Goal: Task Accomplishment & Management: Complete application form

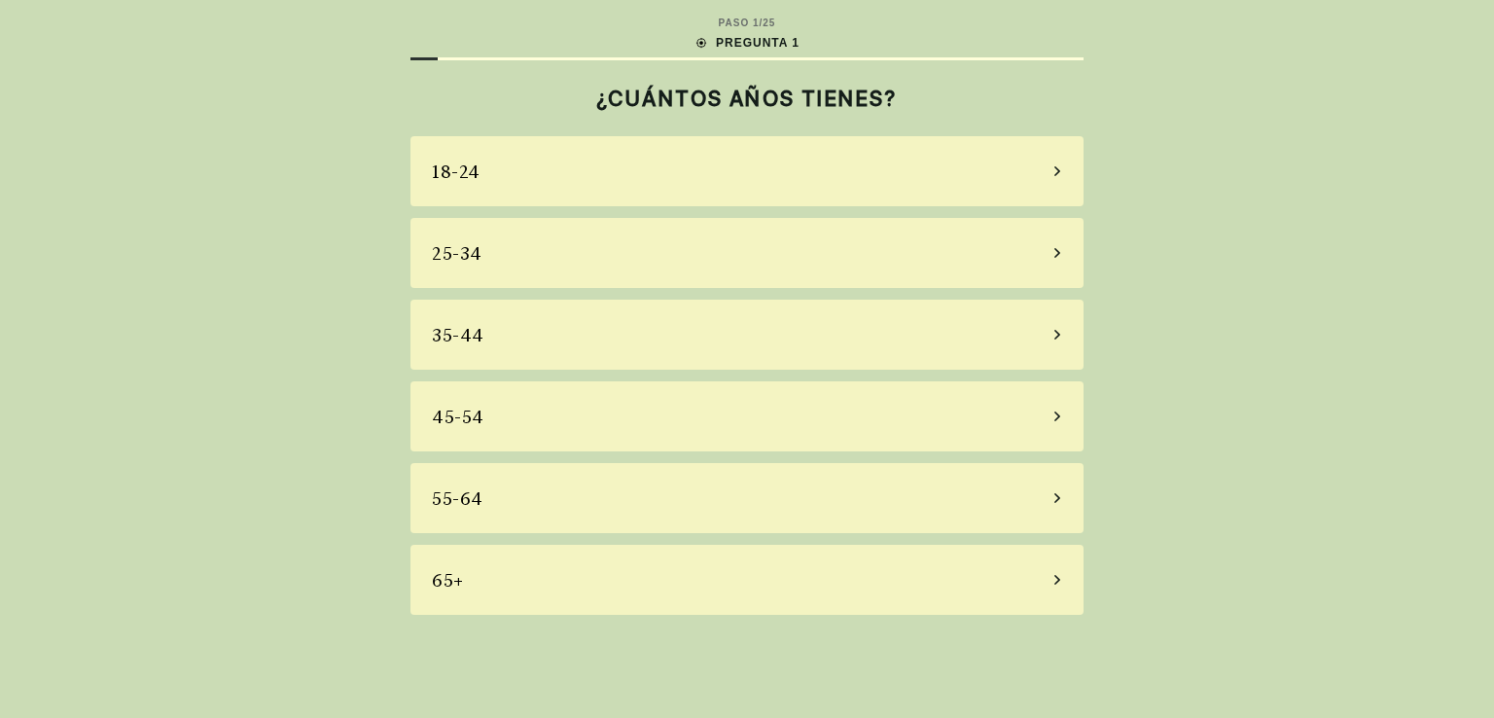
click at [762, 174] on div "18-24" at bounding box center [746, 171] width 673 height 70
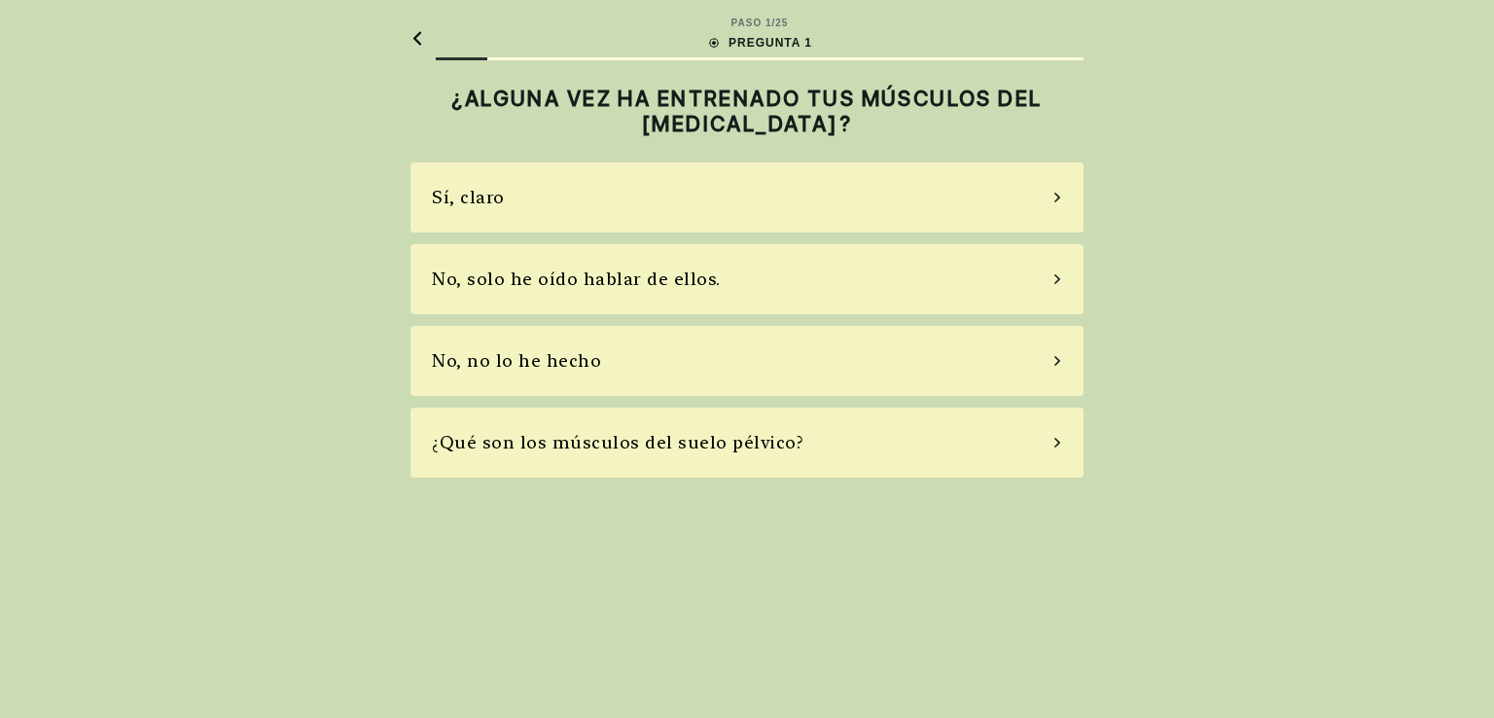
click at [626, 374] on div "No, no lo he hecho" at bounding box center [746, 361] width 673 height 70
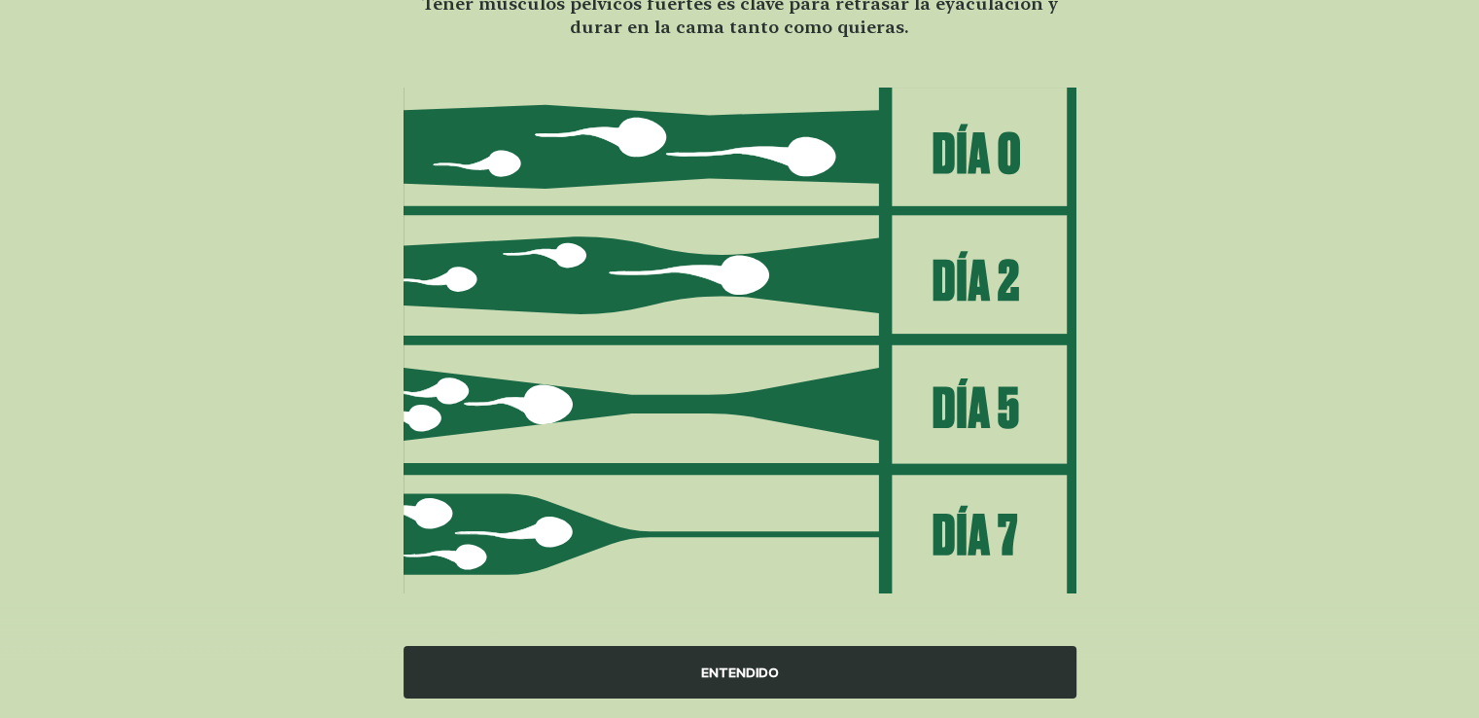
scroll to position [191, 0]
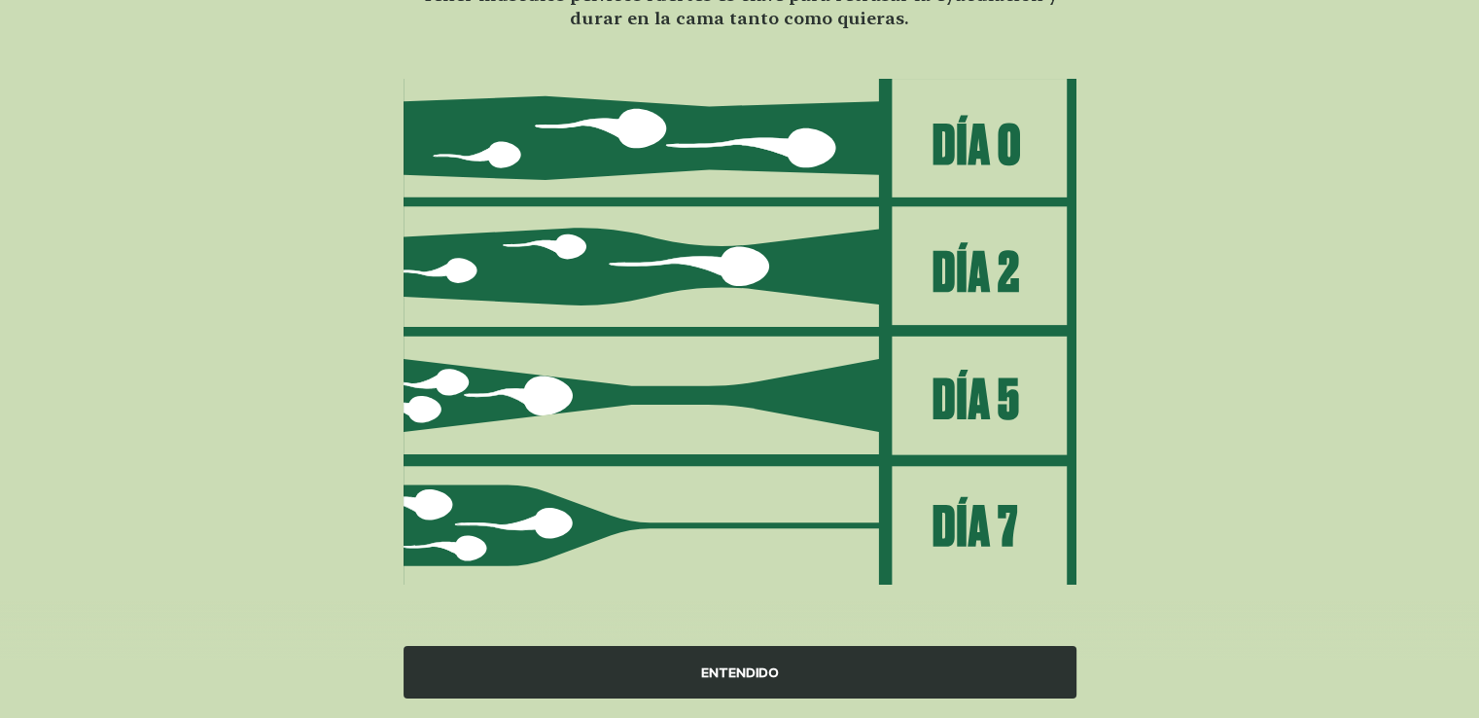
click at [826, 668] on div "ENTENDIDO" at bounding box center [740, 672] width 673 height 53
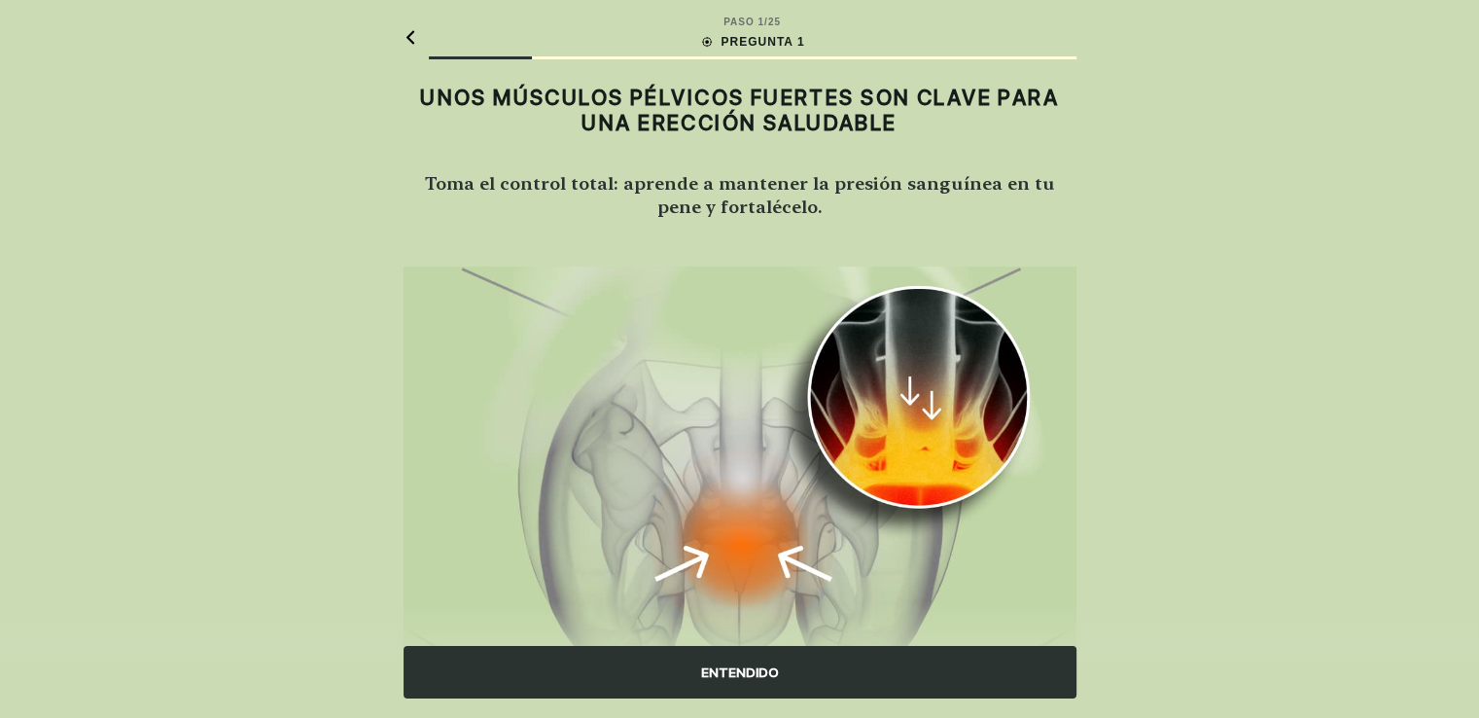
scroll to position [0, 0]
click at [835, 692] on div "ENTENDIDO" at bounding box center [740, 672] width 673 height 53
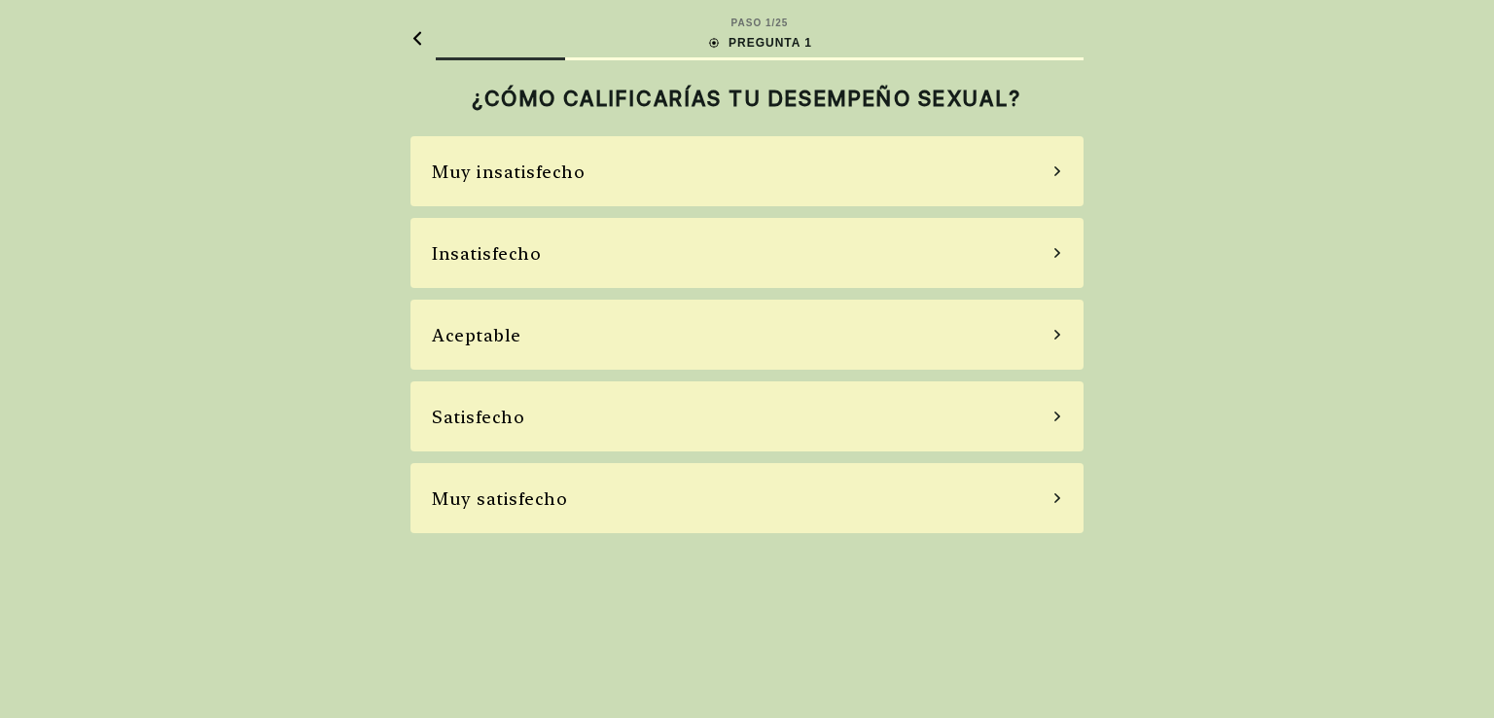
click at [579, 258] on div "Insatisfecho" at bounding box center [746, 253] width 673 height 70
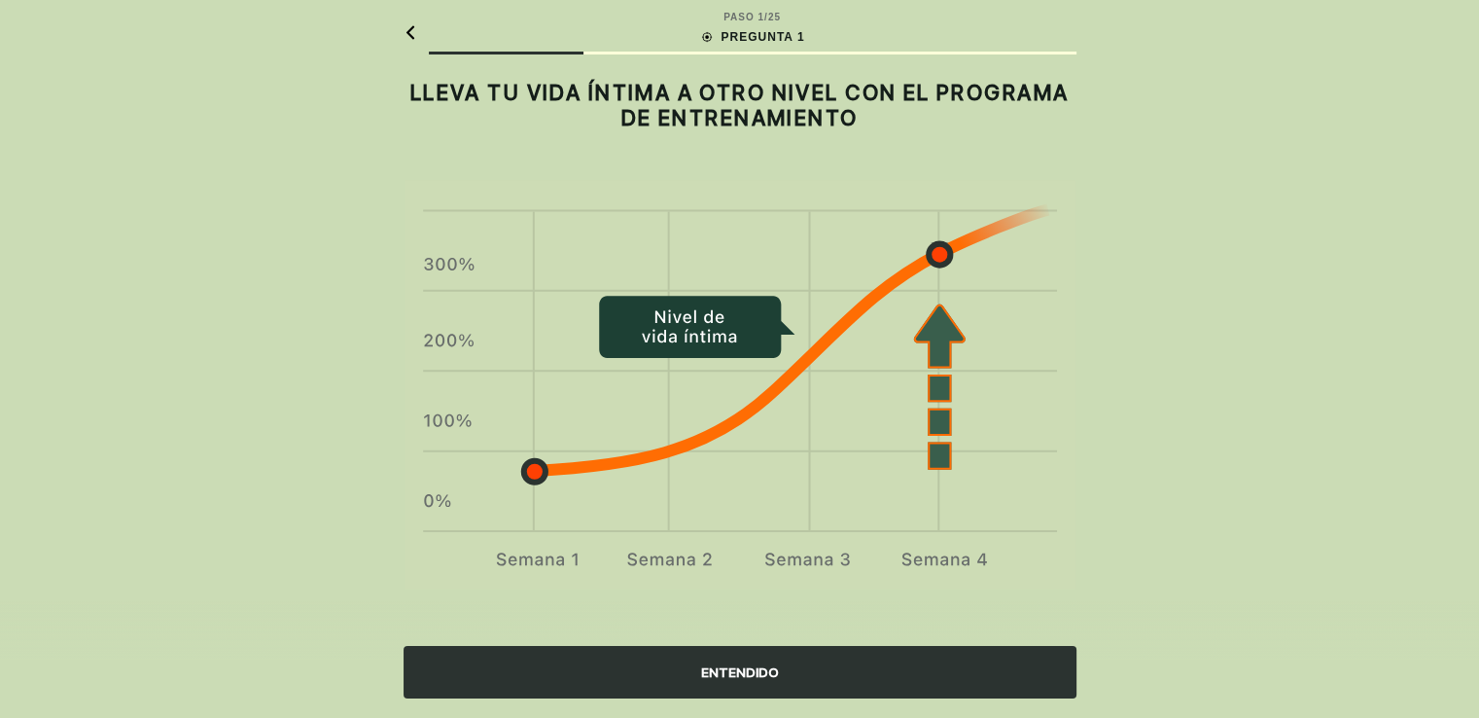
scroll to position [12, 0]
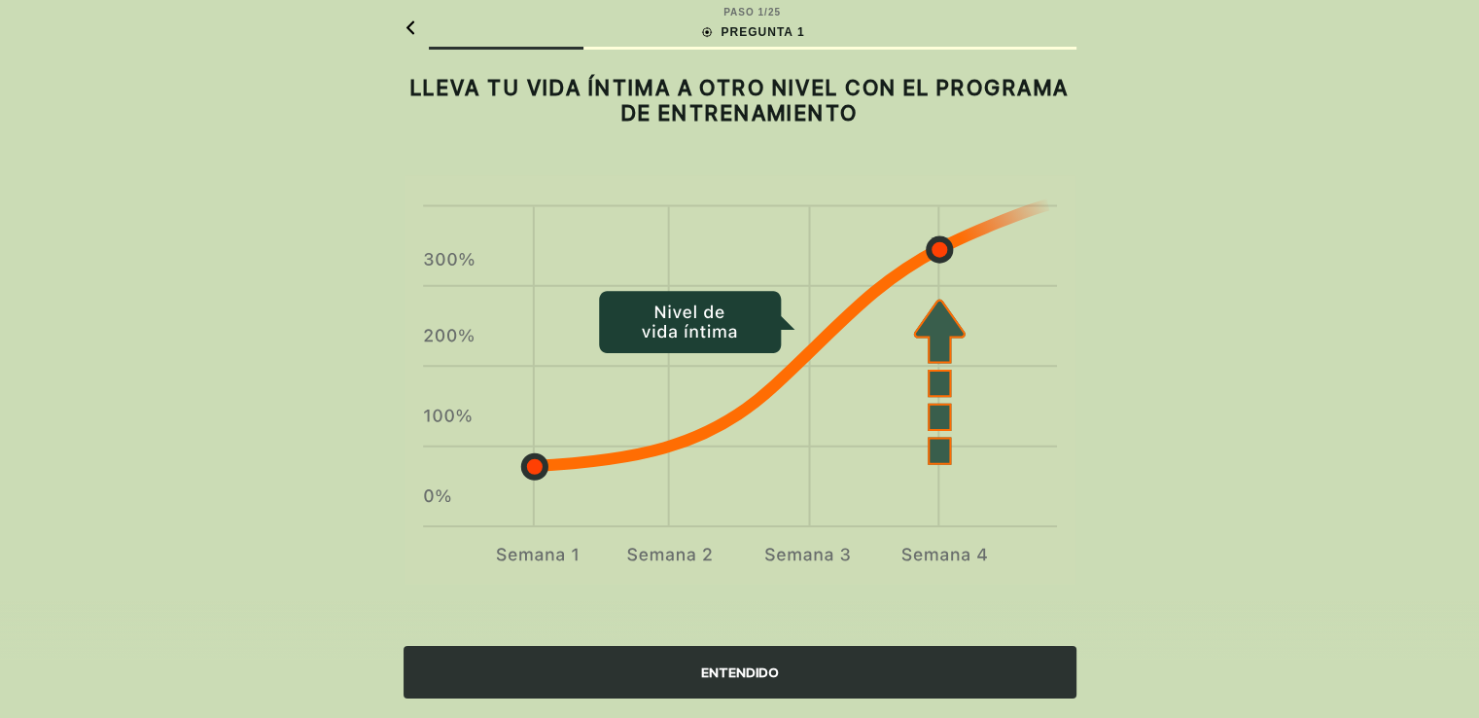
click at [839, 663] on div "ENTENDIDO" at bounding box center [740, 672] width 673 height 53
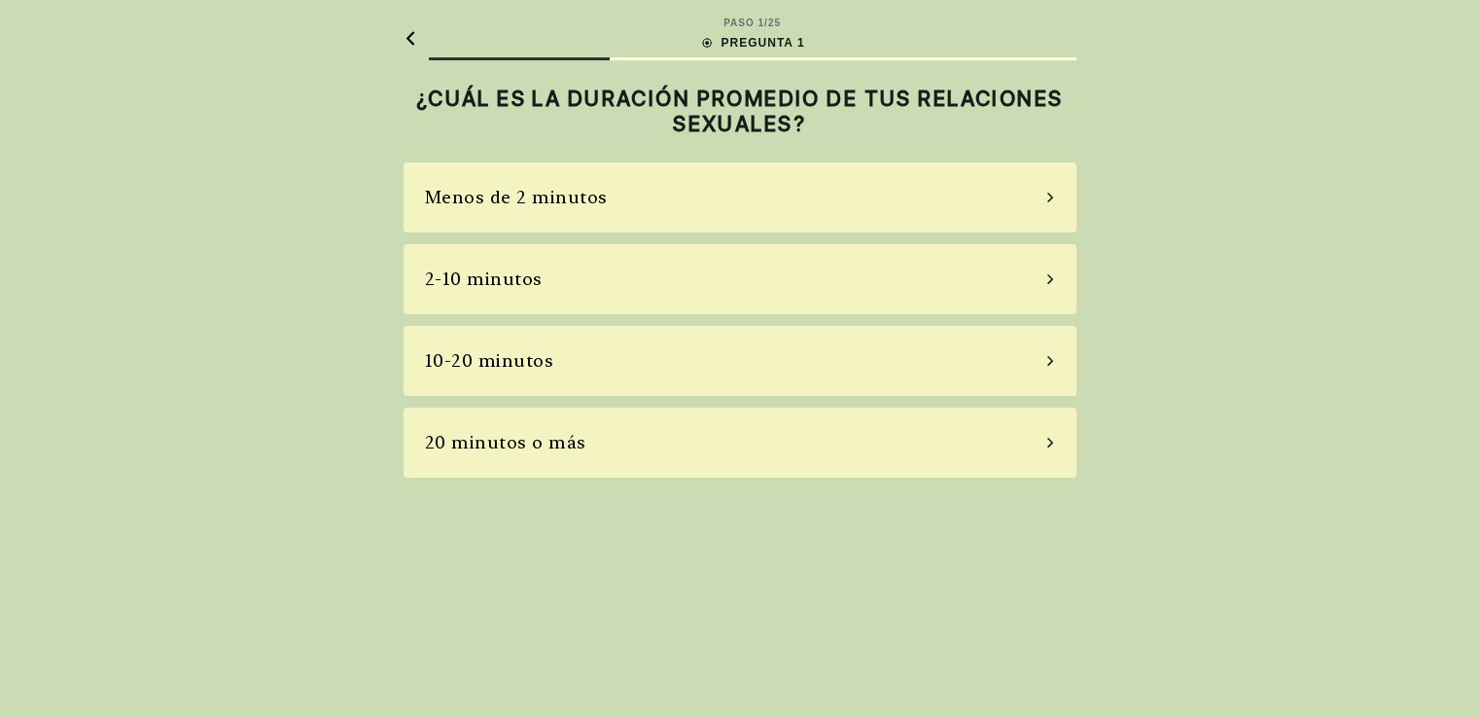
scroll to position [0, 0]
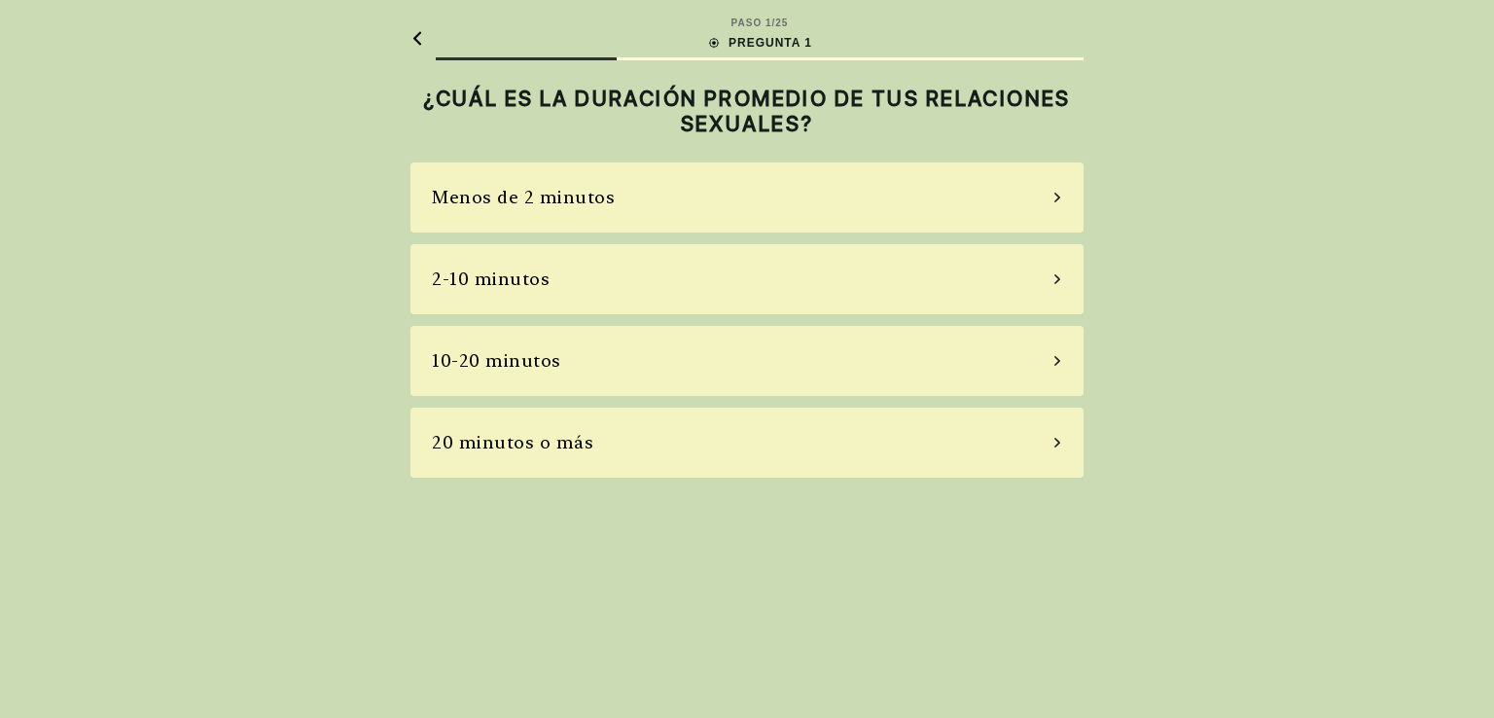
click at [699, 279] on div "2-10 minutos" at bounding box center [746, 279] width 673 height 70
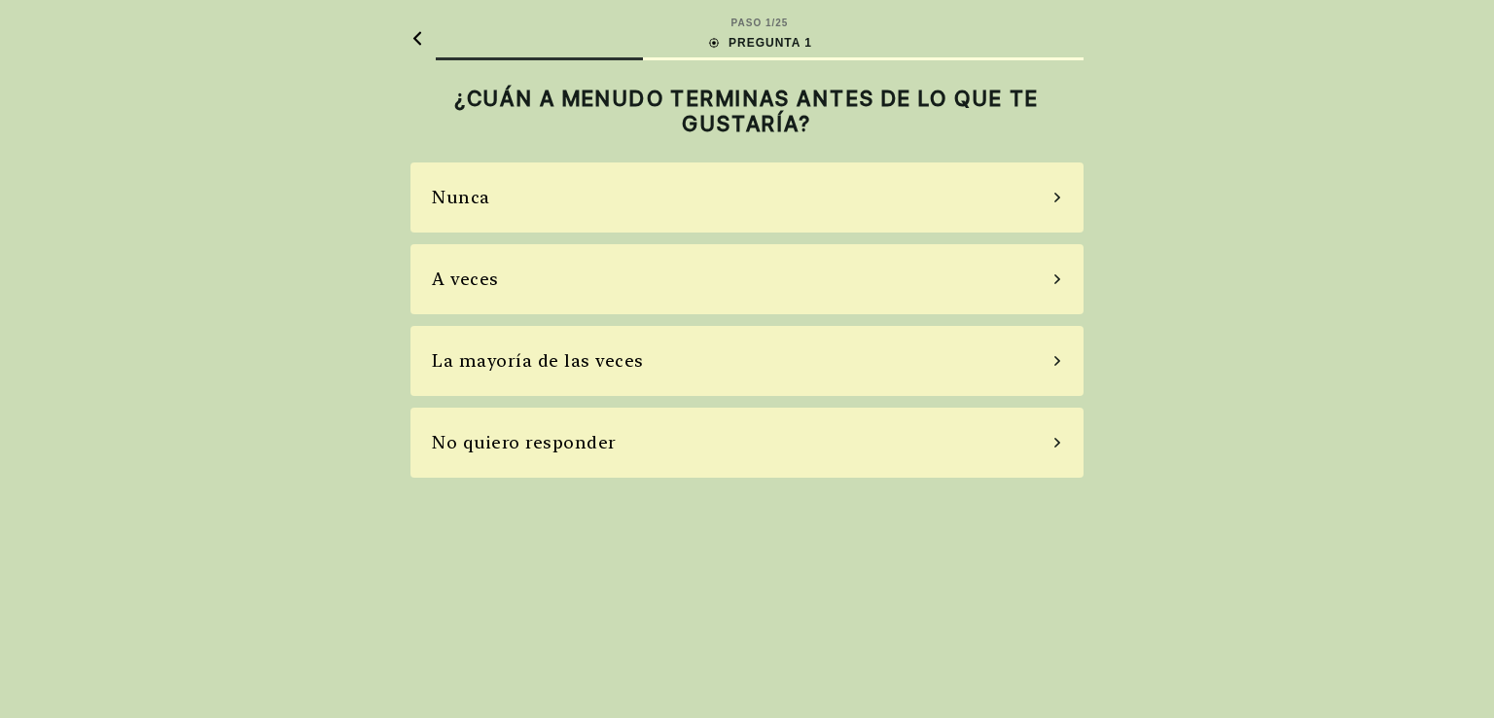
click at [634, 363] on font "La mayoría de las veces" at bounding box center [538, 360] width 212 height 20
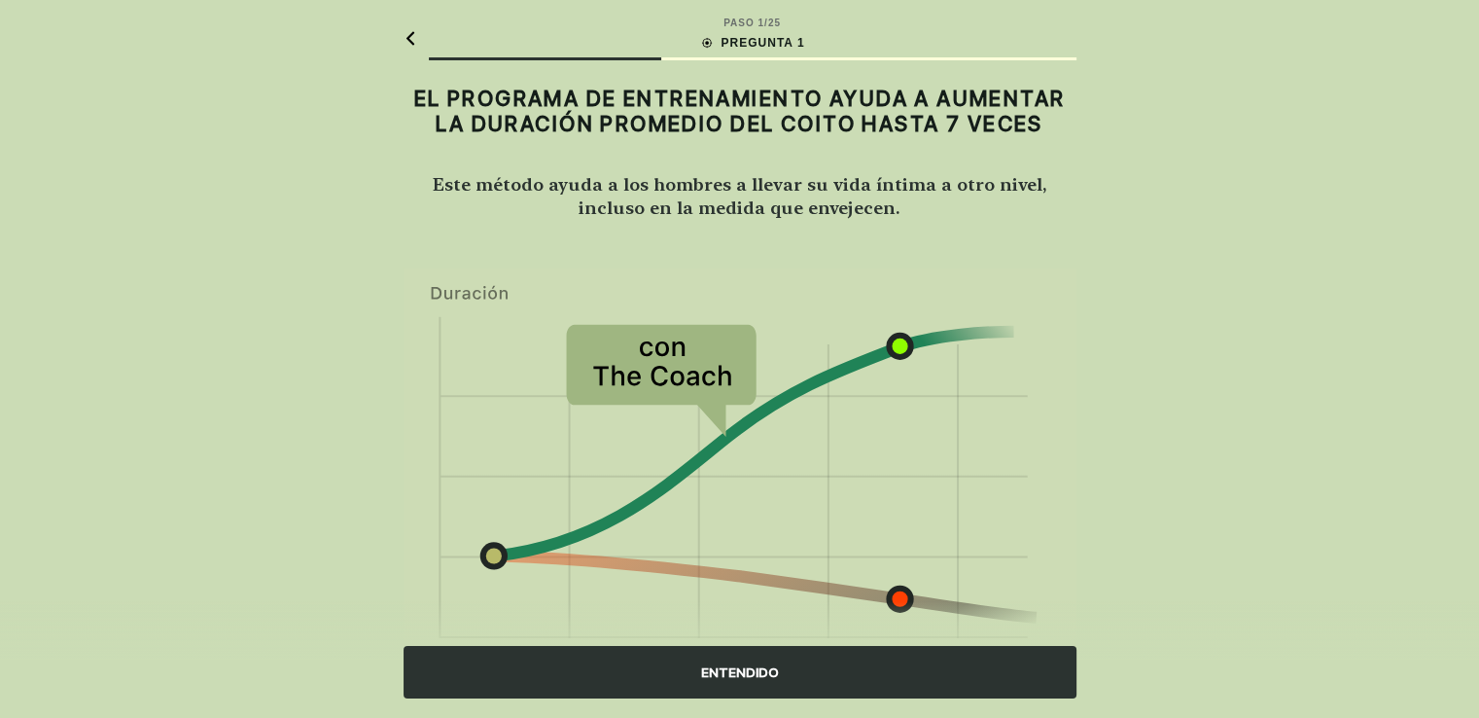
click at [911, 663] on div "ENTENDIDO" at bounding box center [740, 672] width 673 height 53
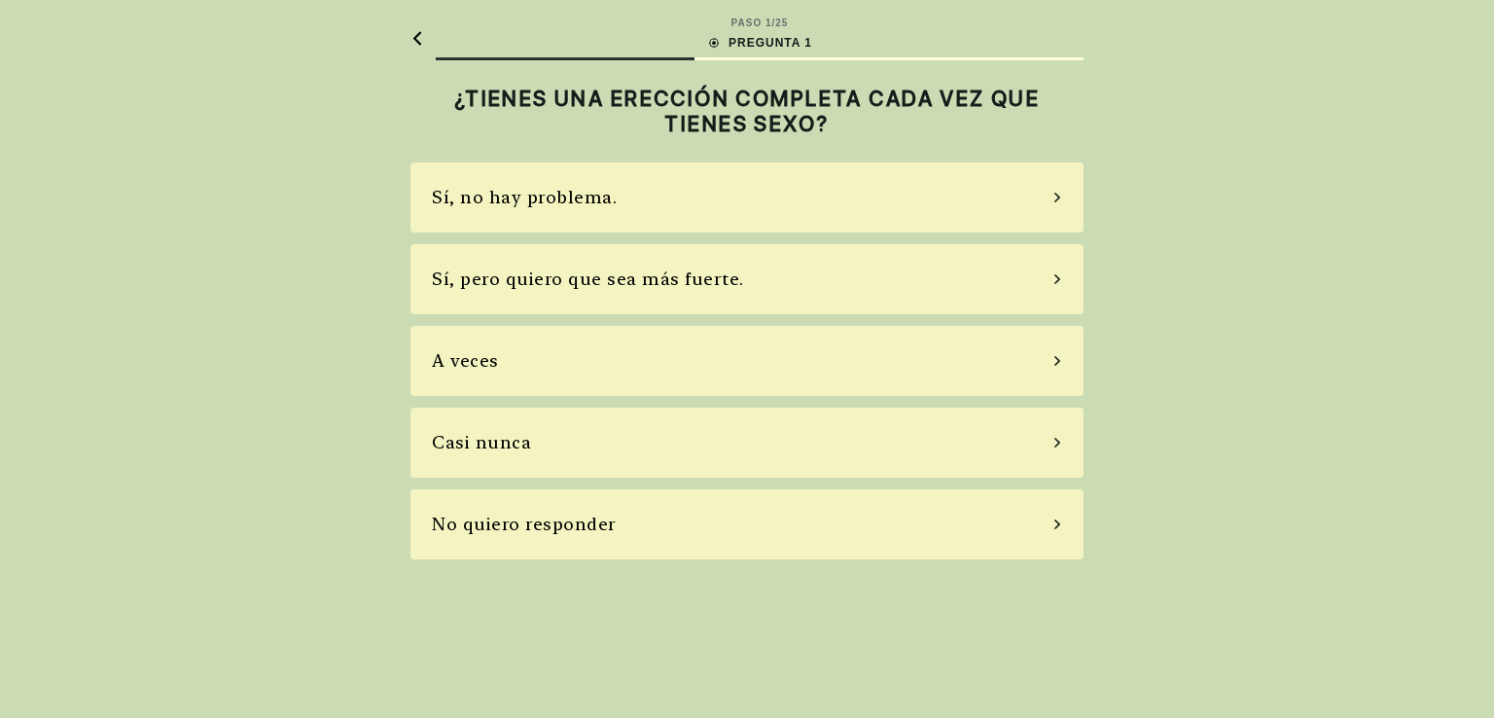
click at [887, 199] on div "Sí, no hay problema." at bounding box center [746, 197] width 673 height 70
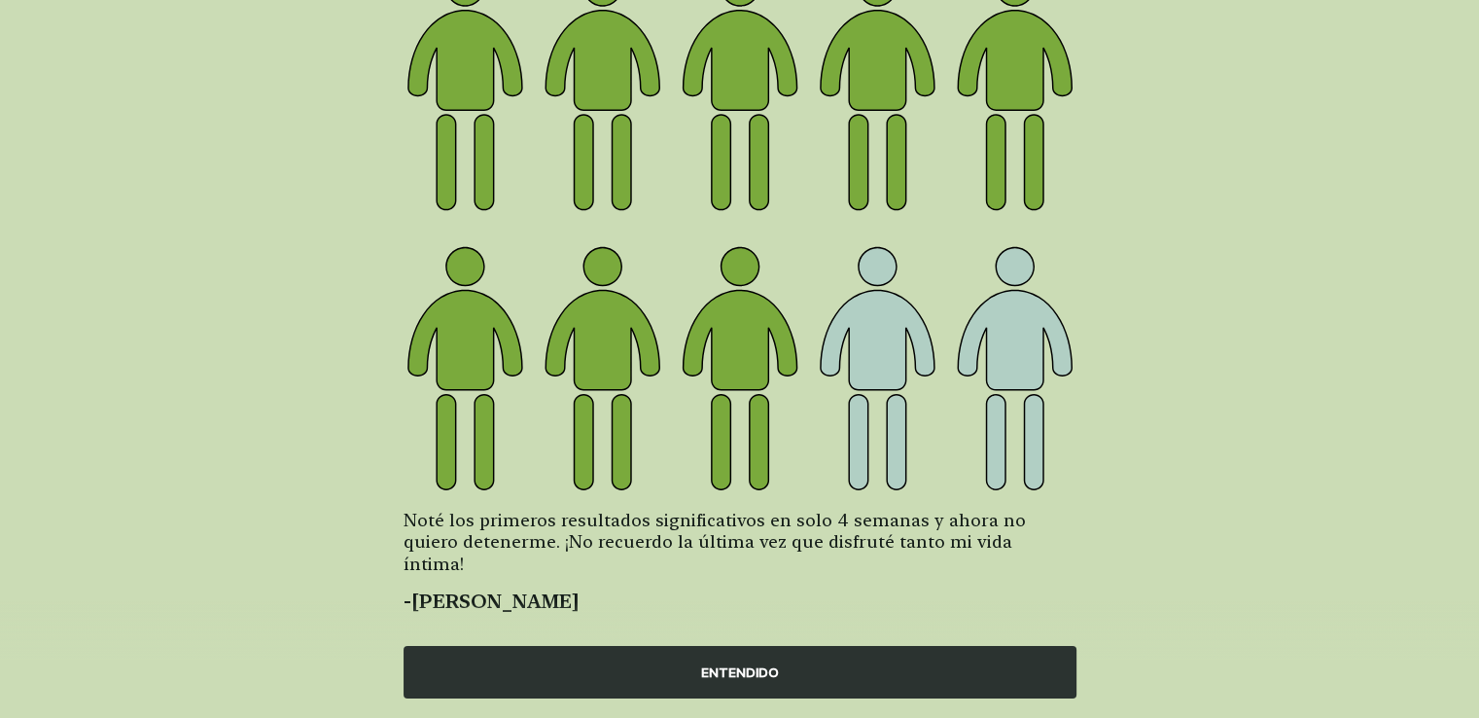
scroll to position [228, 0]
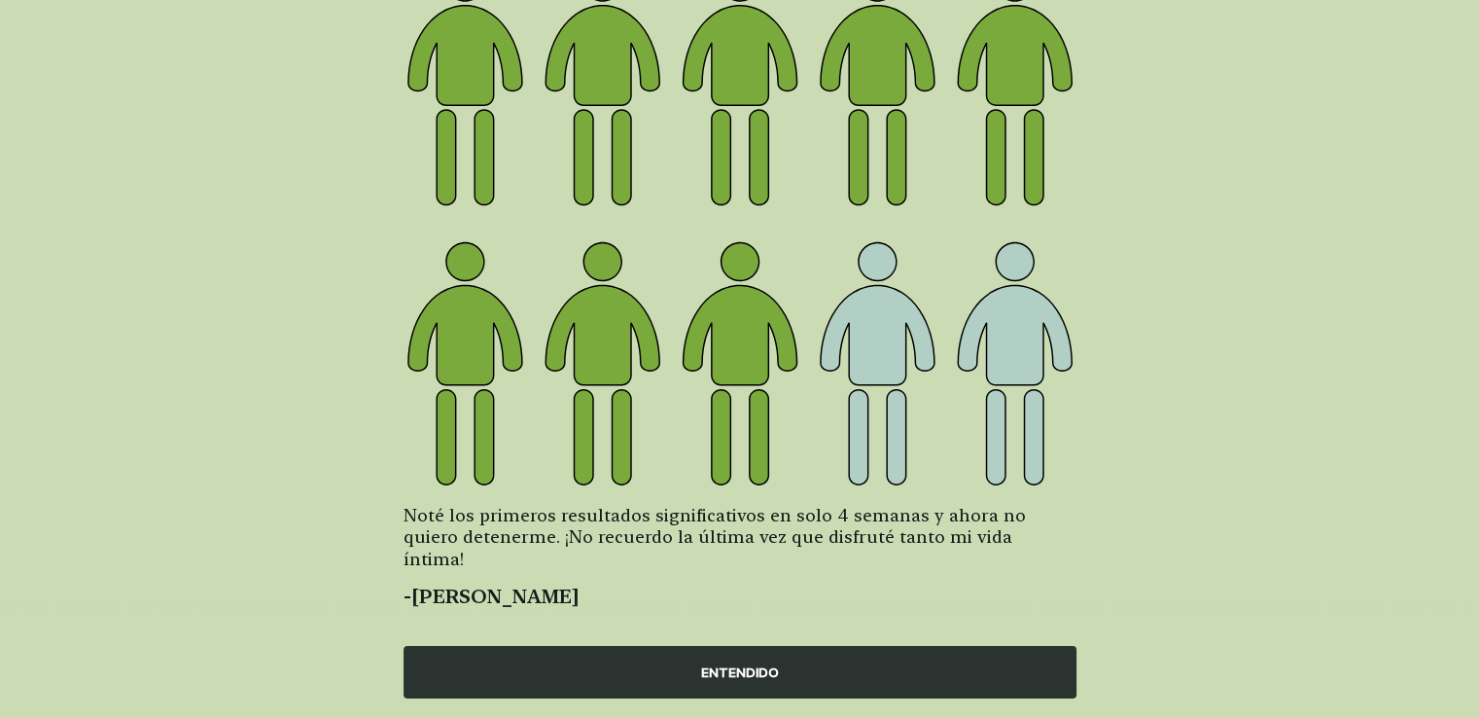
click at [881, 651] on div "ENTENDIDO" at bounding box center [740, 672] width 673 height 53
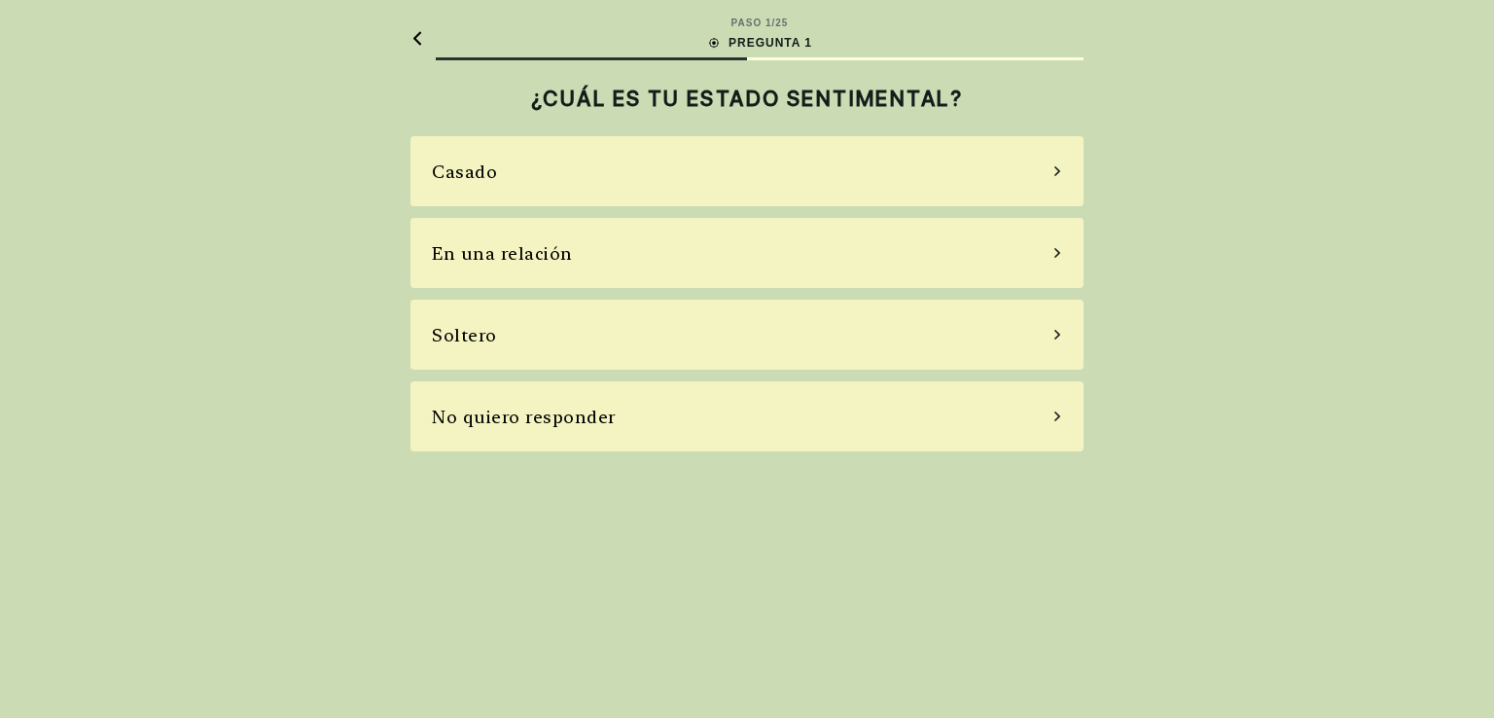
click at [729, 348] on div "Soltero" at bounding box center [746, 335] width 673 height 70
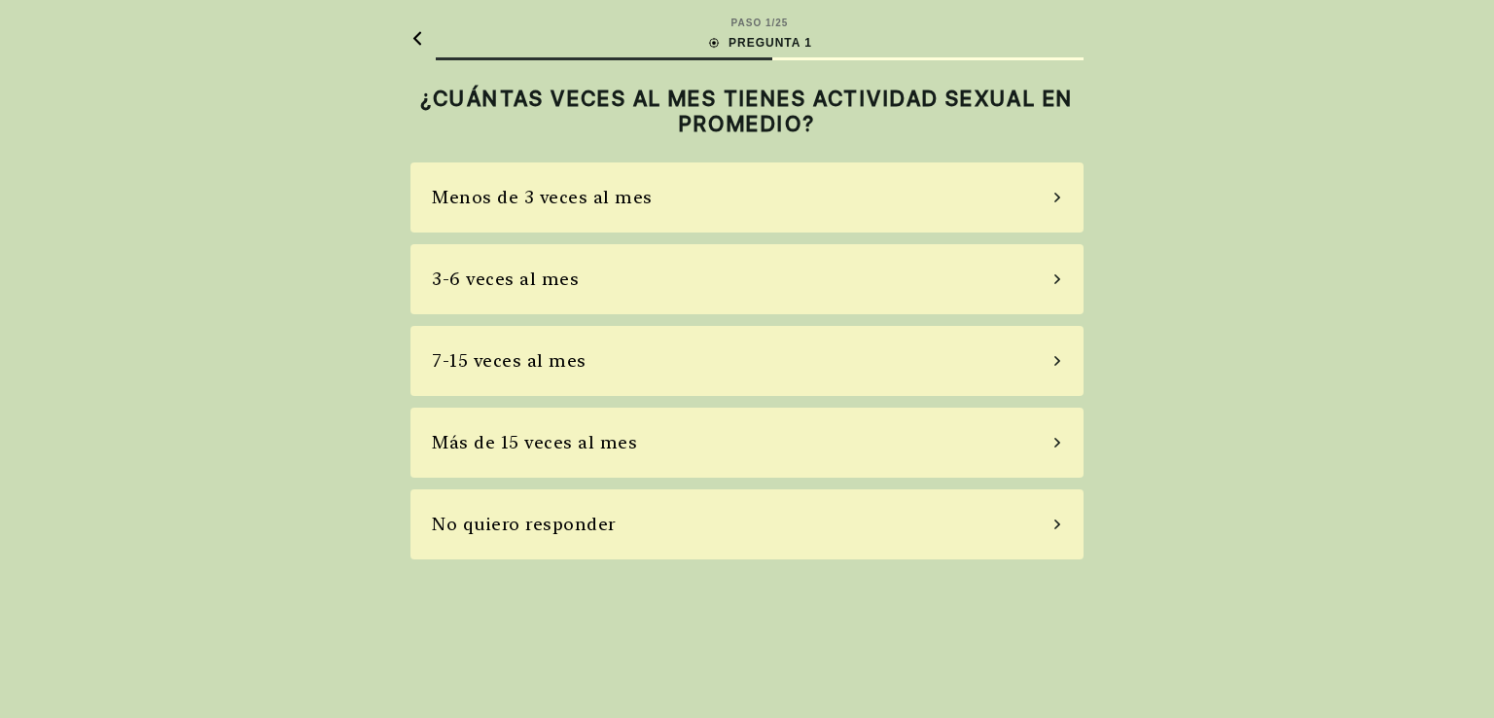
click at [702, 507] on div "No quiero responder" at bounding box center [746, 524] width 673 height 70
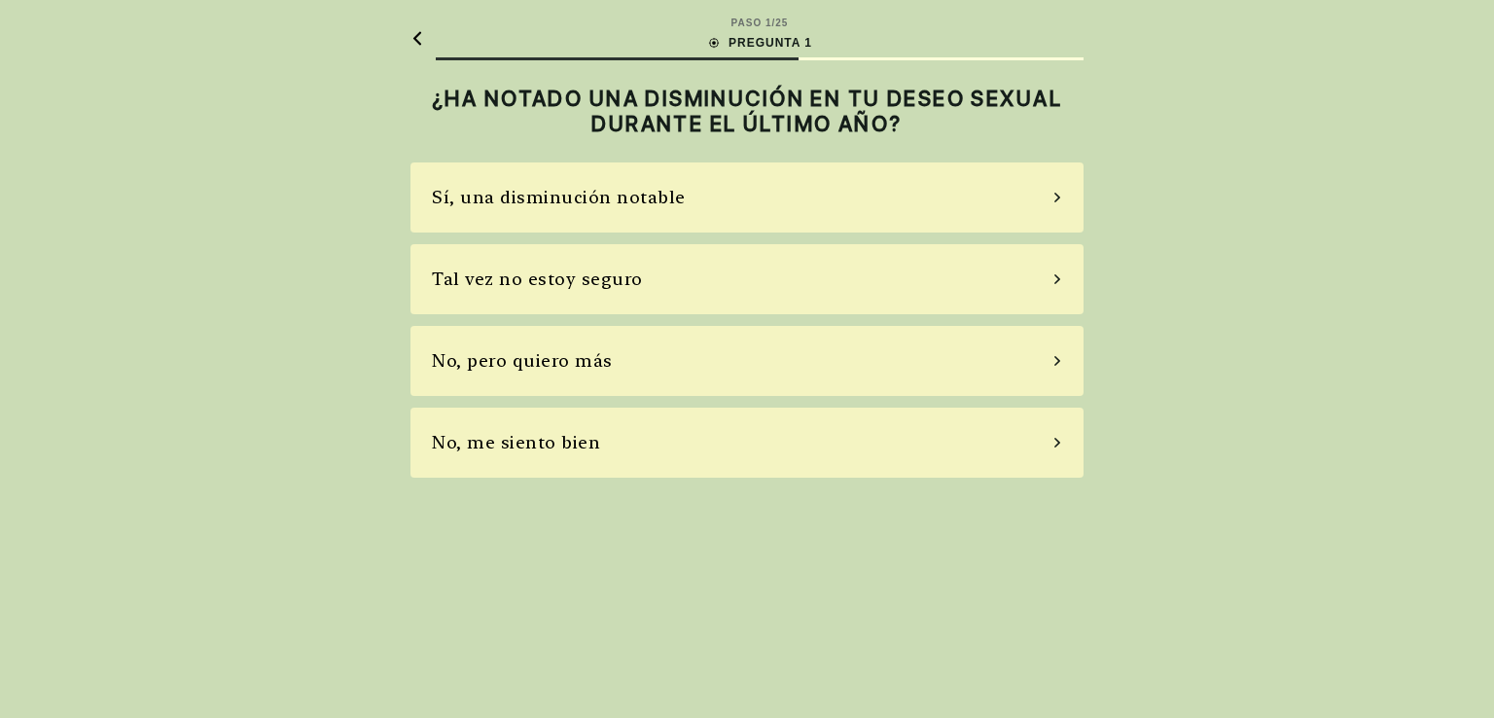
click at [692, 452] on div "No, me siento bien" at bounding box center [746, 442] width 673 height 70
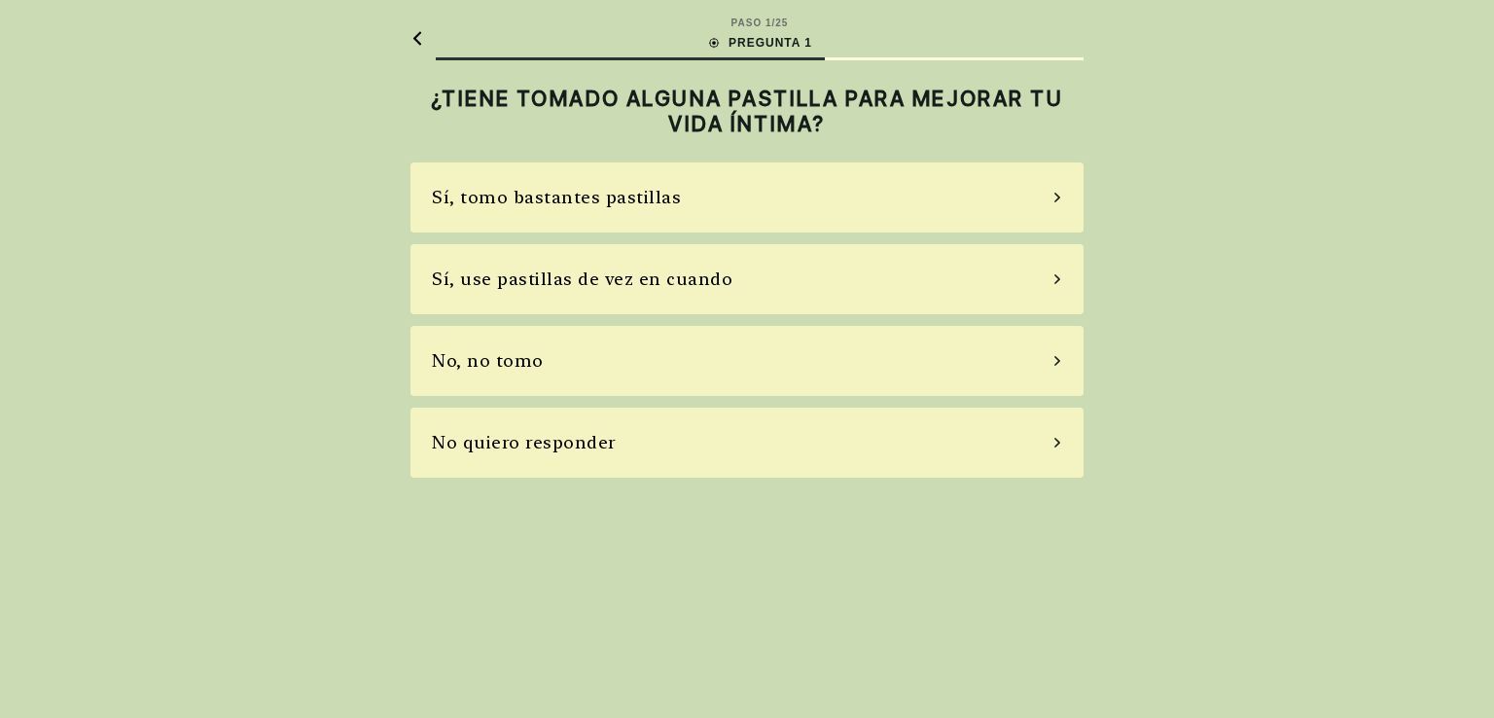
click at [579, 371] on div "No, no tomo" at bounding box center [746, 361] width 673 height 70
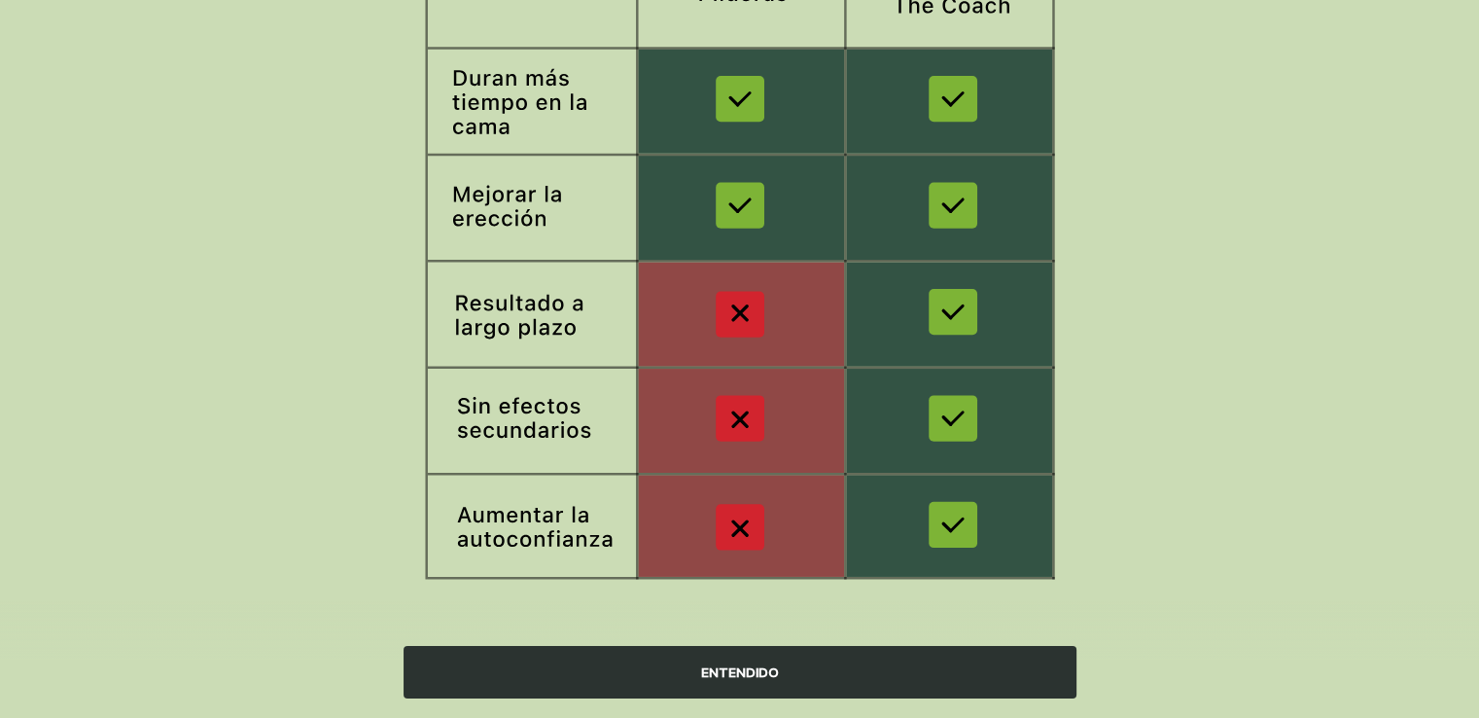
scroll to position [315, 0]
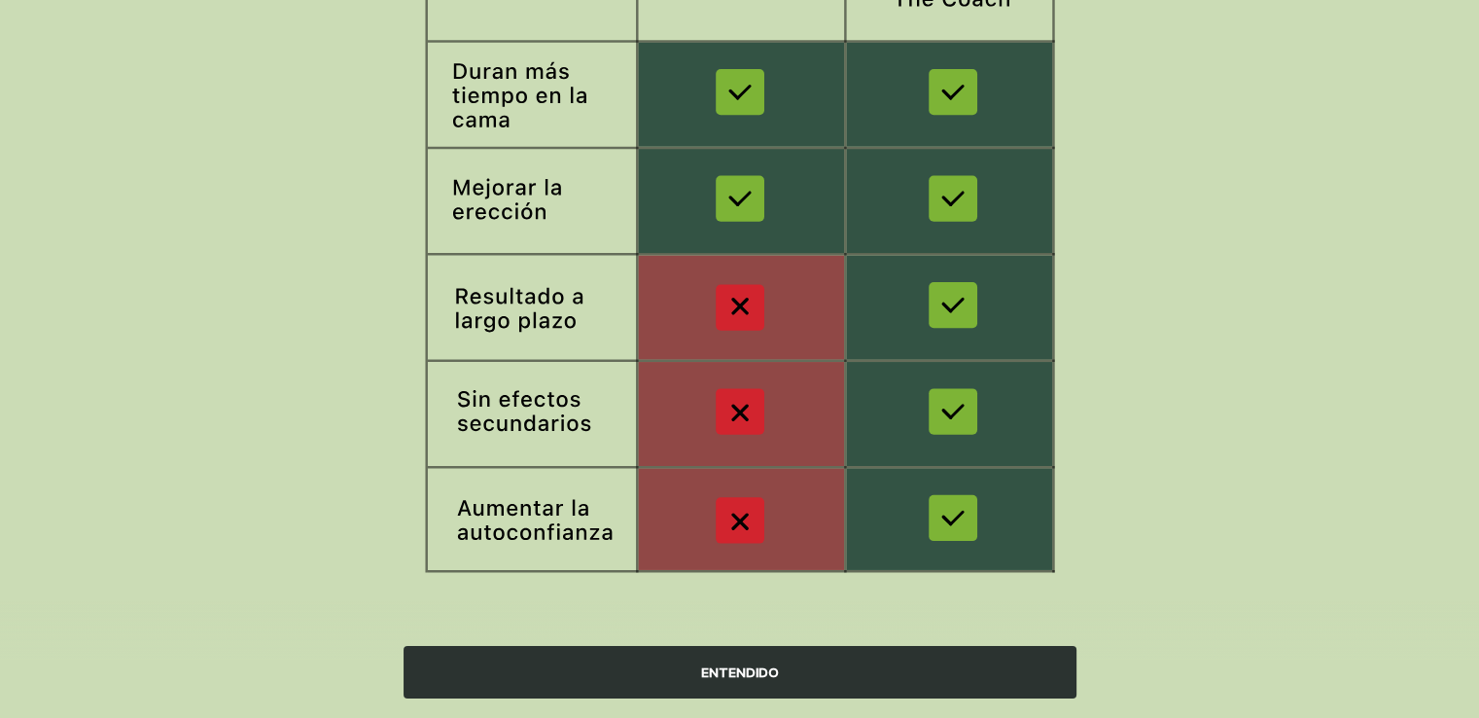
click at [871, 686] on div "ENTENDIDO" at bounding box center [740, 672] width 673 height 53
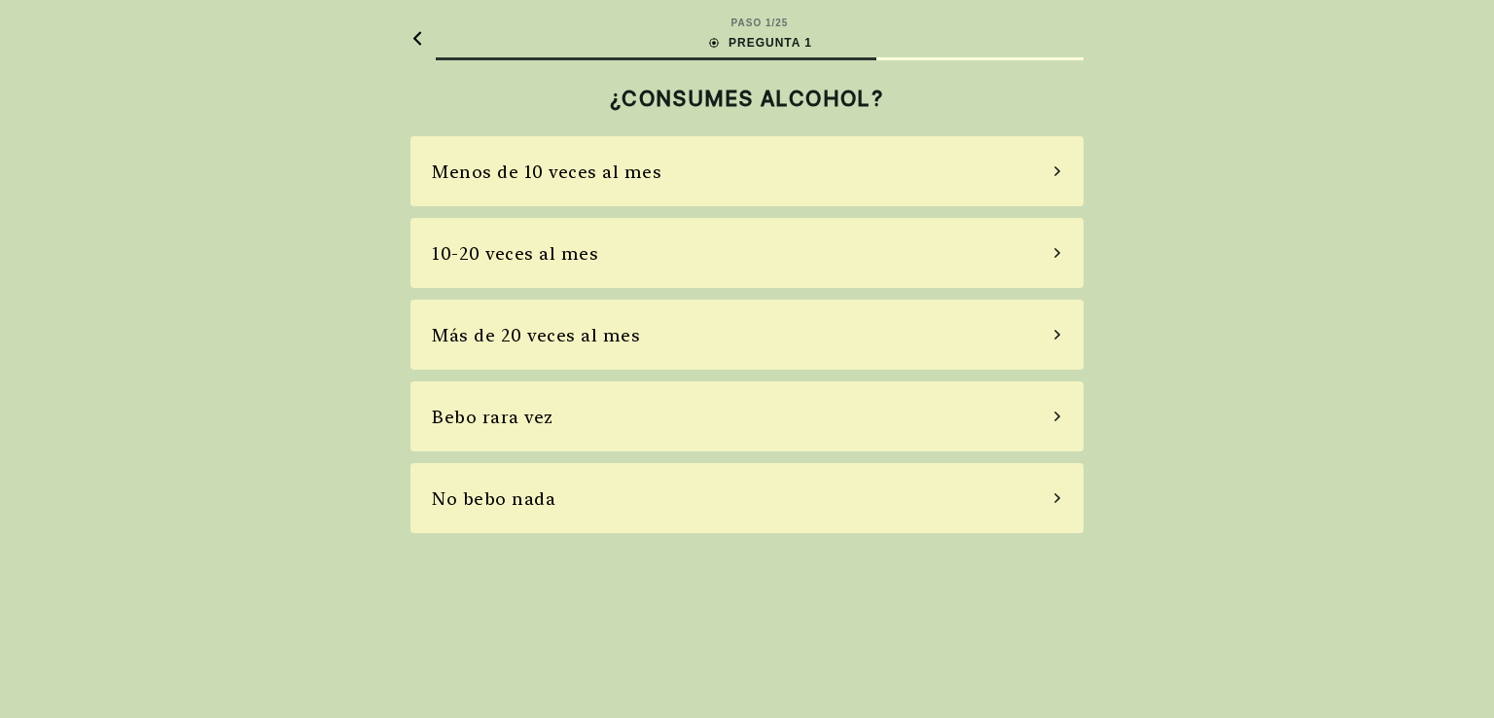
click at [663, 510] on div "No bebo nada" at bounding box center [746, 498] width 673 height 70
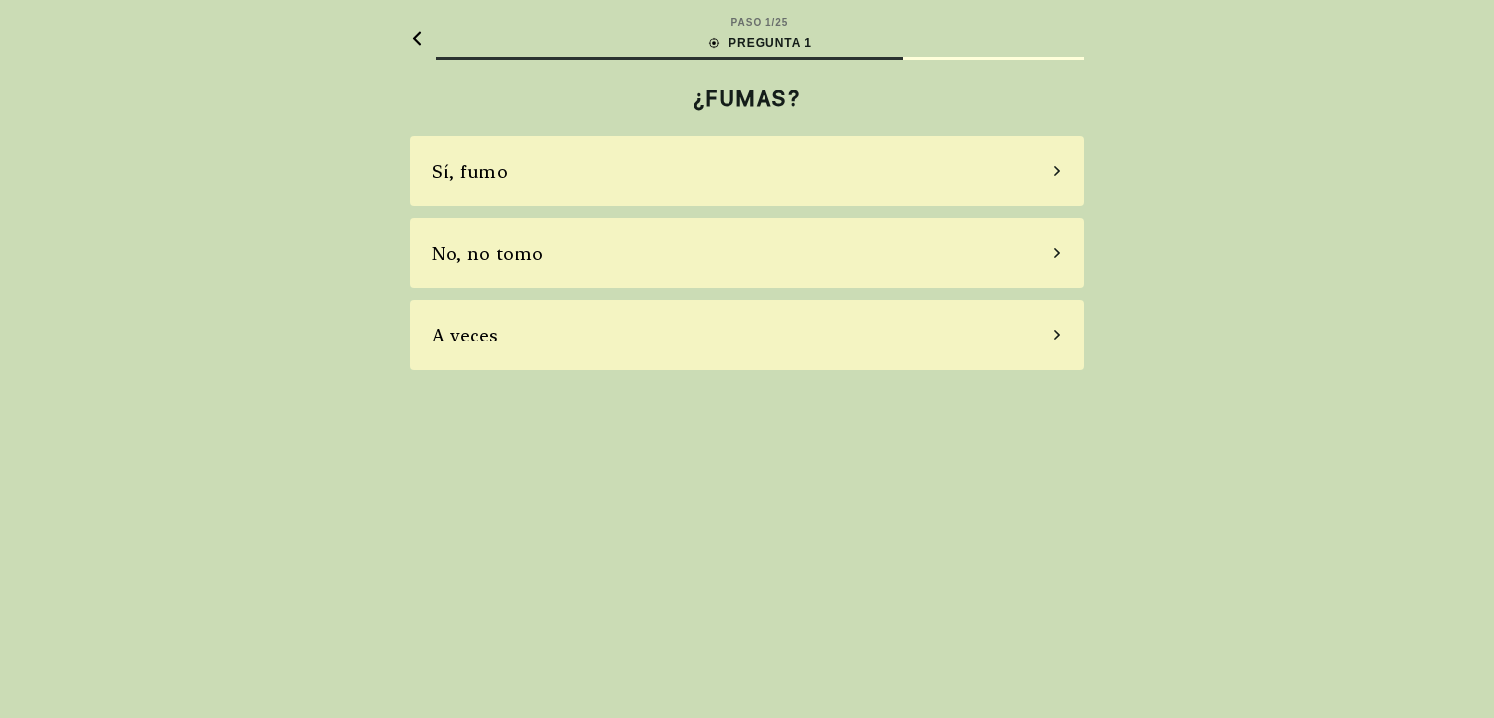
click at [620, 322] on div "A veces" at bounding box center [746, 335] width 673 height 70
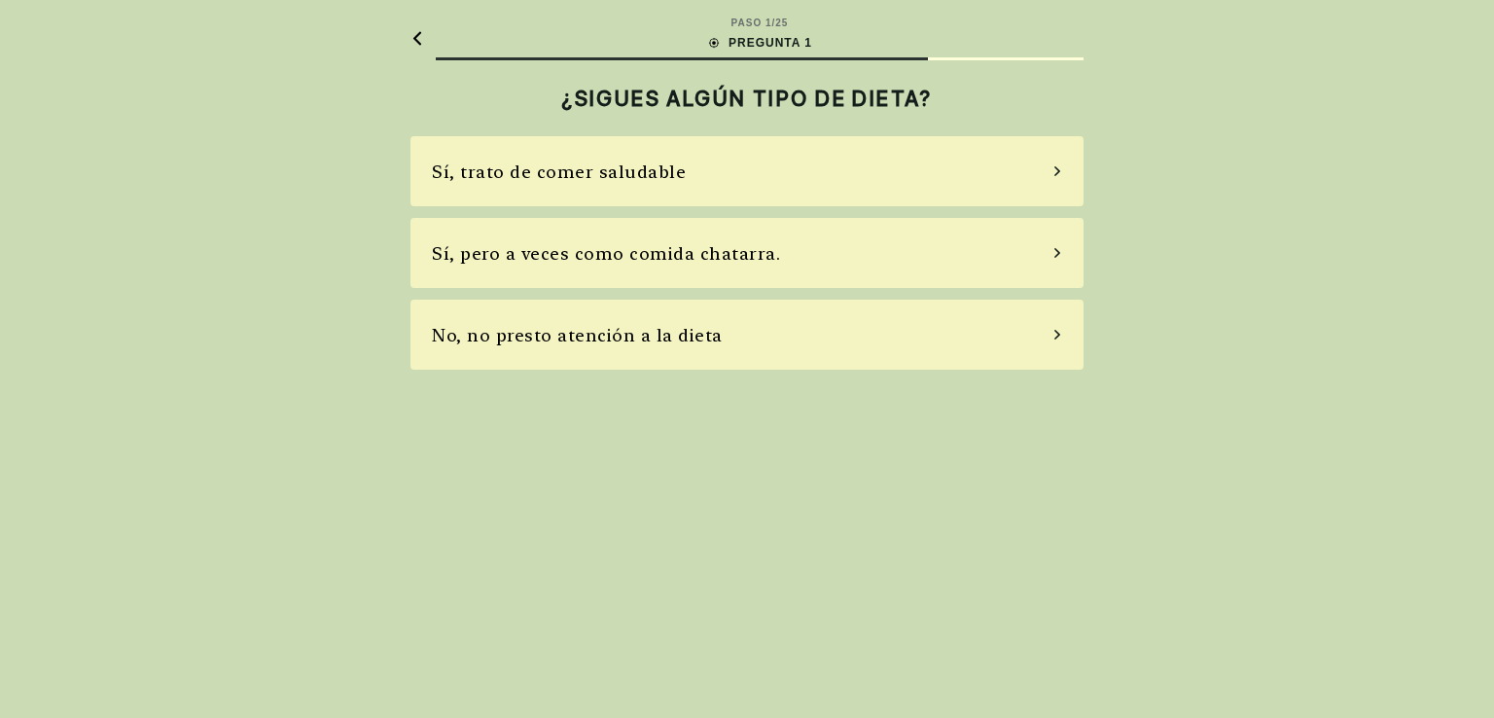
click at [423, 28] on div at bounding box center [417, 38] width 14 height 45
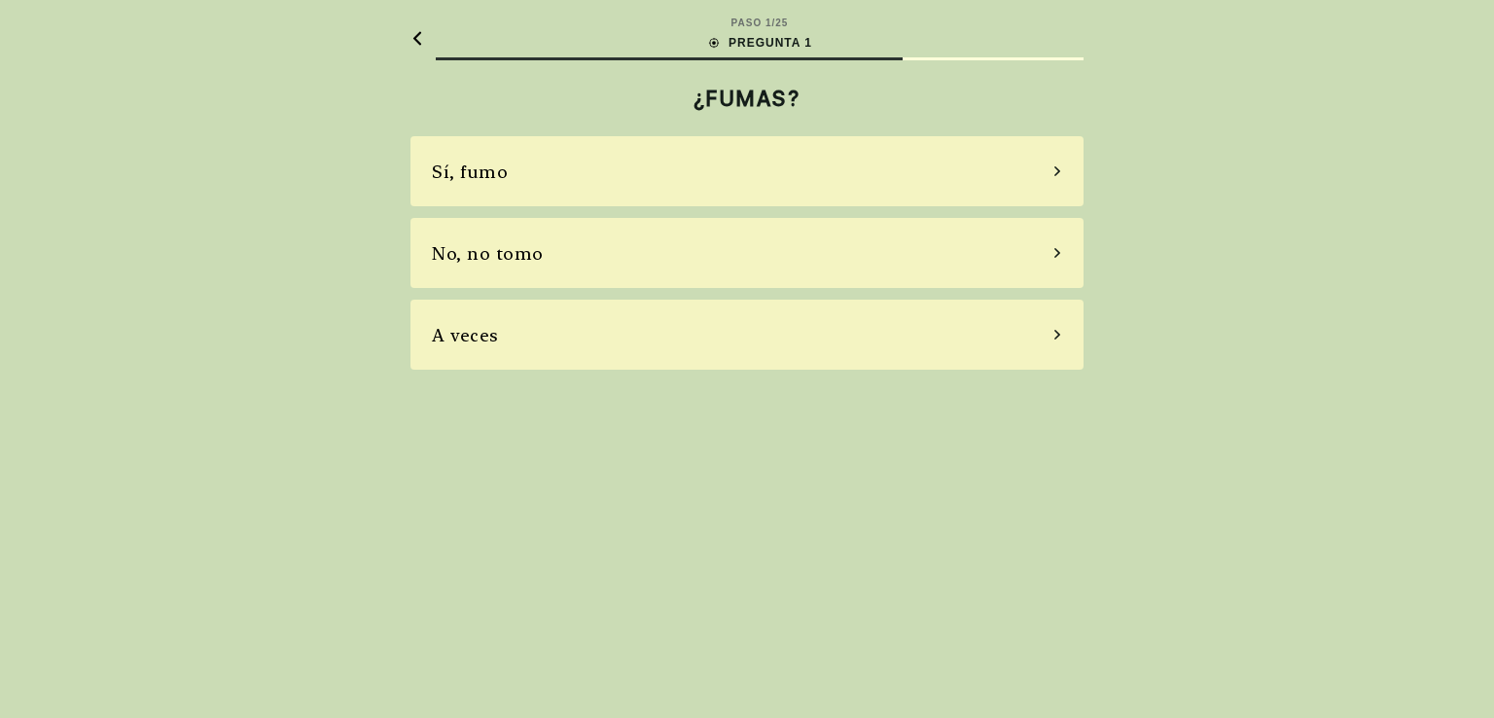
click at [497, 262] on font "No, no tomo" at bounding box center [488, 253] width 112 height 20
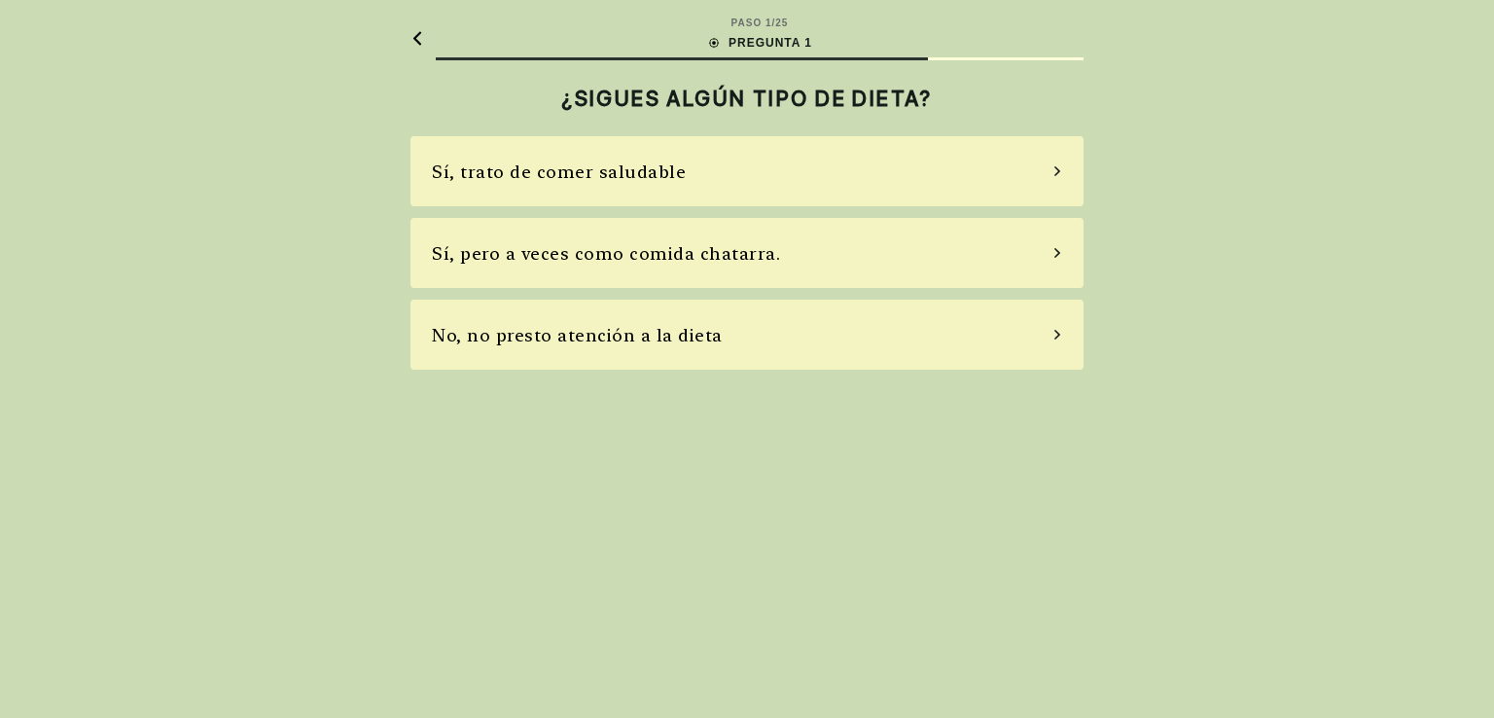
click at [634, 168] on font "Sí, trato de comer saludable" at bounding box center [559, 171] width 254 height 20
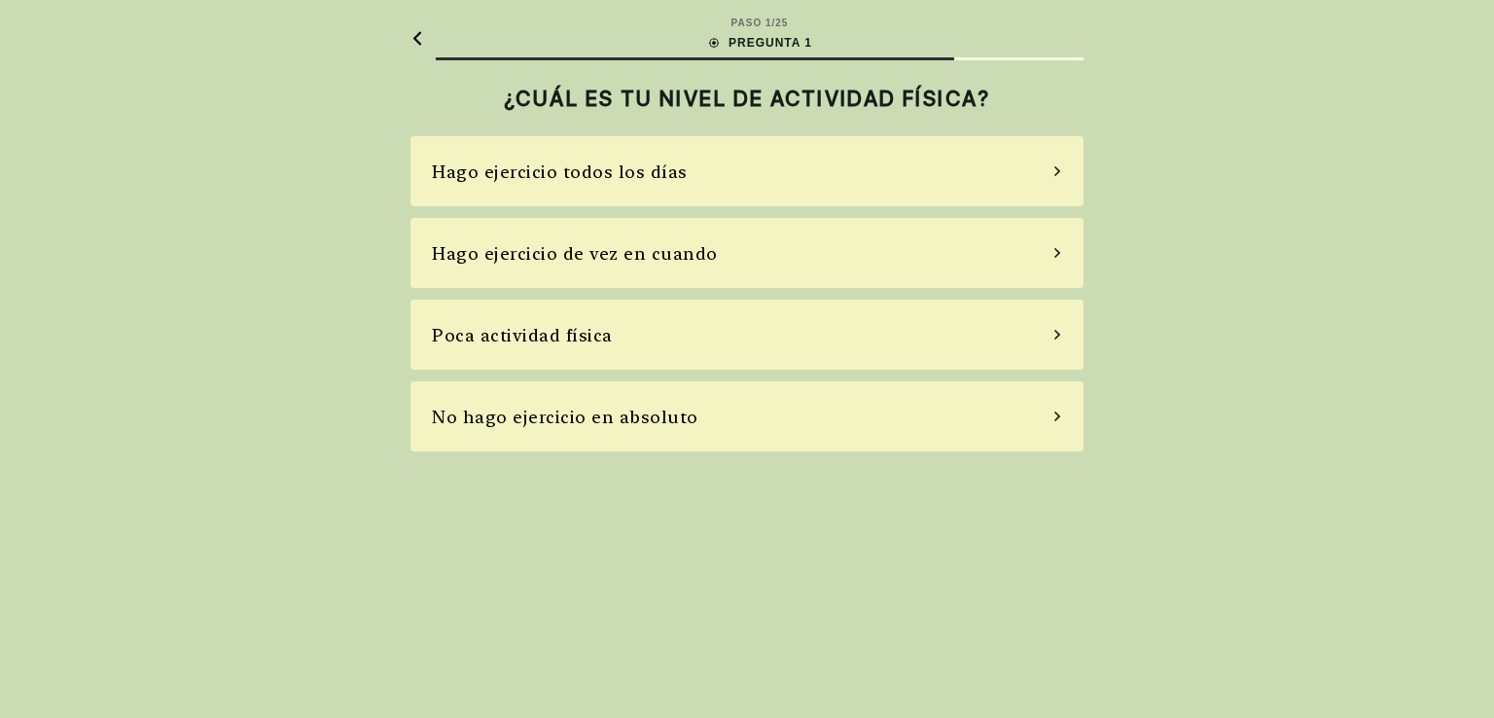
click at [662, 179] on font "Hago ejercicio todos los días" at bounding box center [560, 171] width 256 height 20
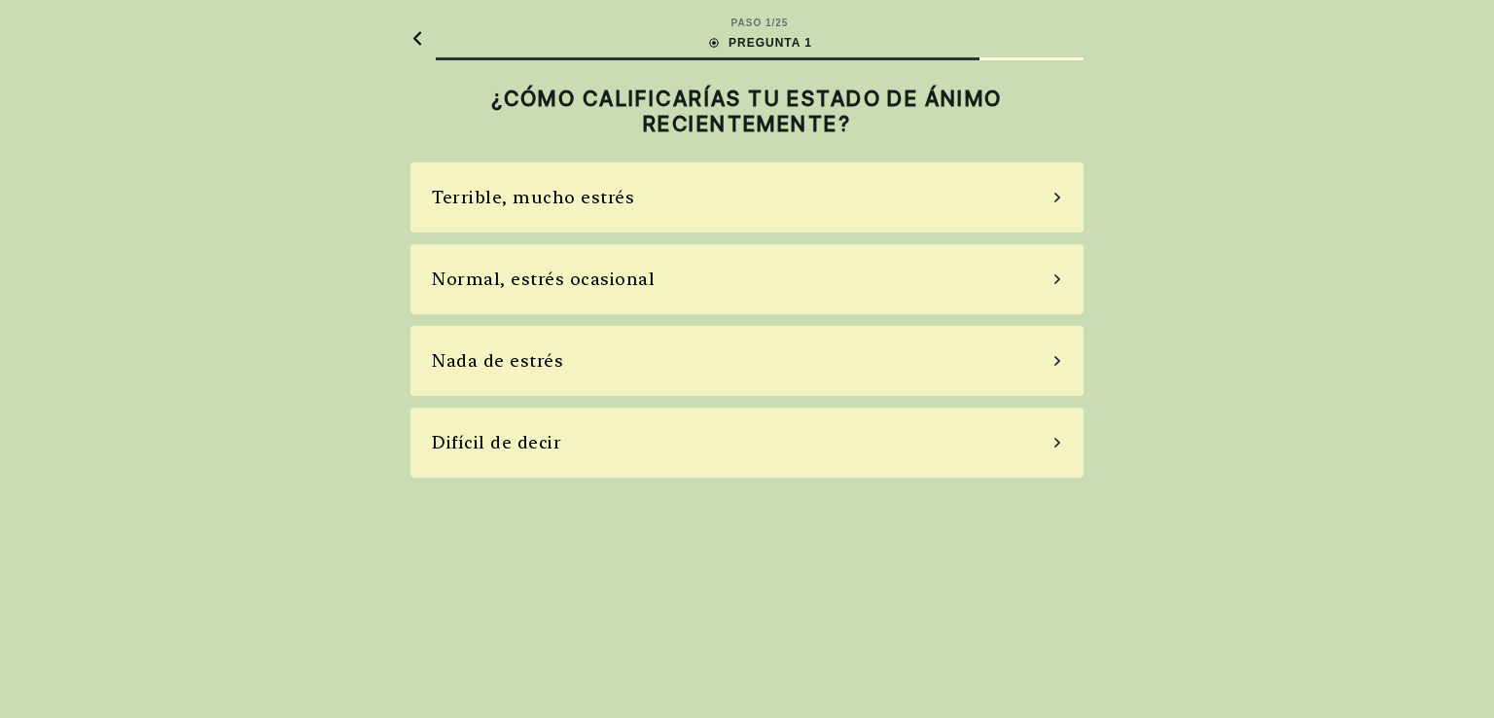
click at [607, 374] on div "Nada de estrés" at bounding box center [746, 361] width 673 height 70
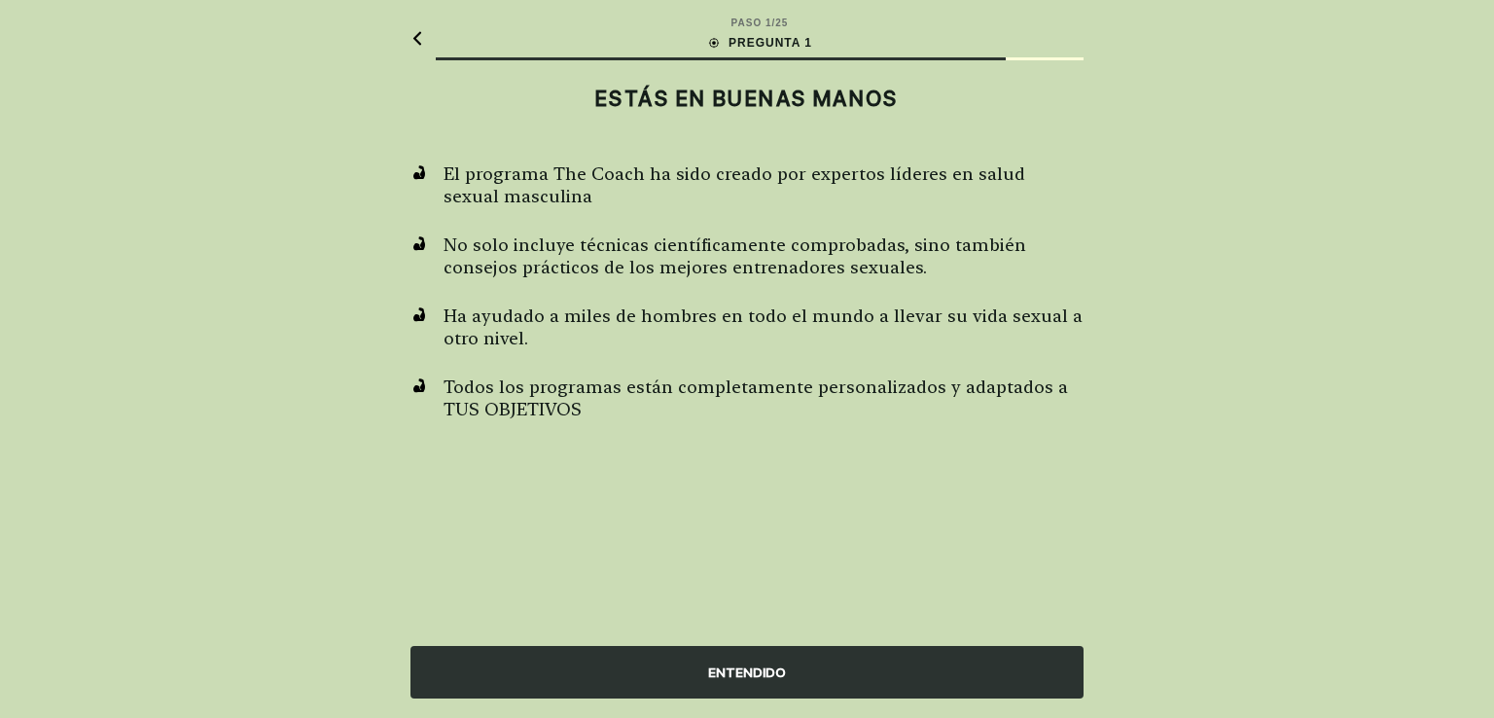
click at [744, 652] on div "ENTENDIDO" at bounding box center [746, 672] width 673 height 53
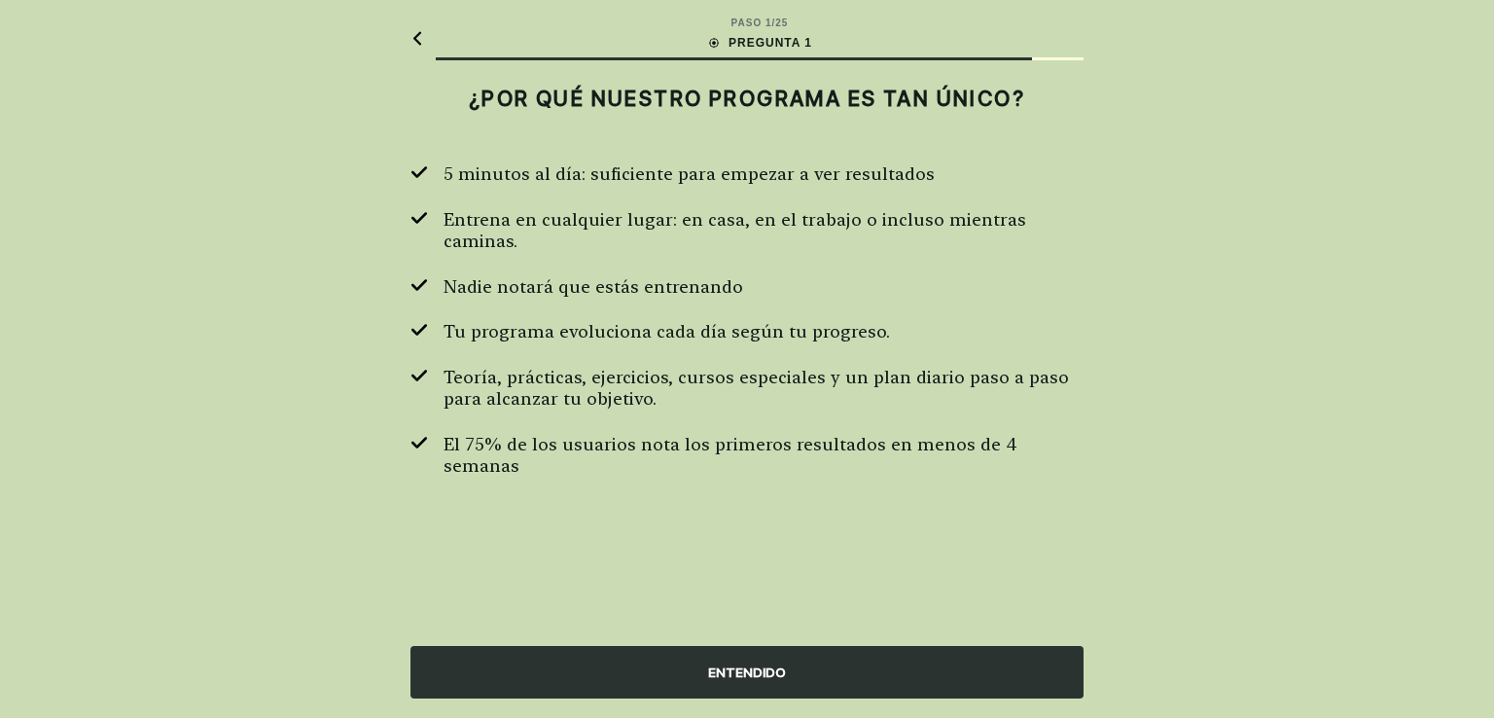
click at [716, 667] on font "ENTENDIDO" at bounding box center [747, 672] width 78 height 16
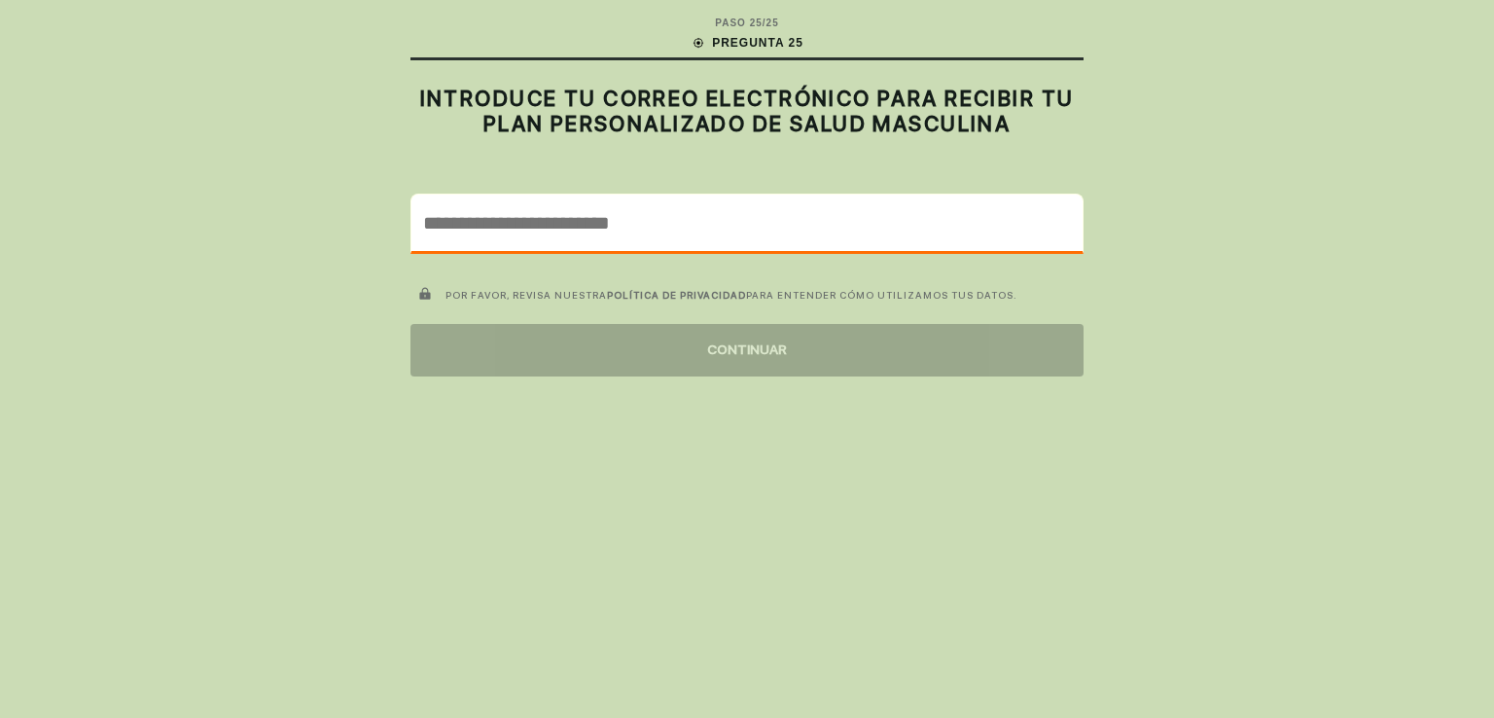
click at [674, 223] on input "email" at bounding box center [746, 223] width 671 height 56
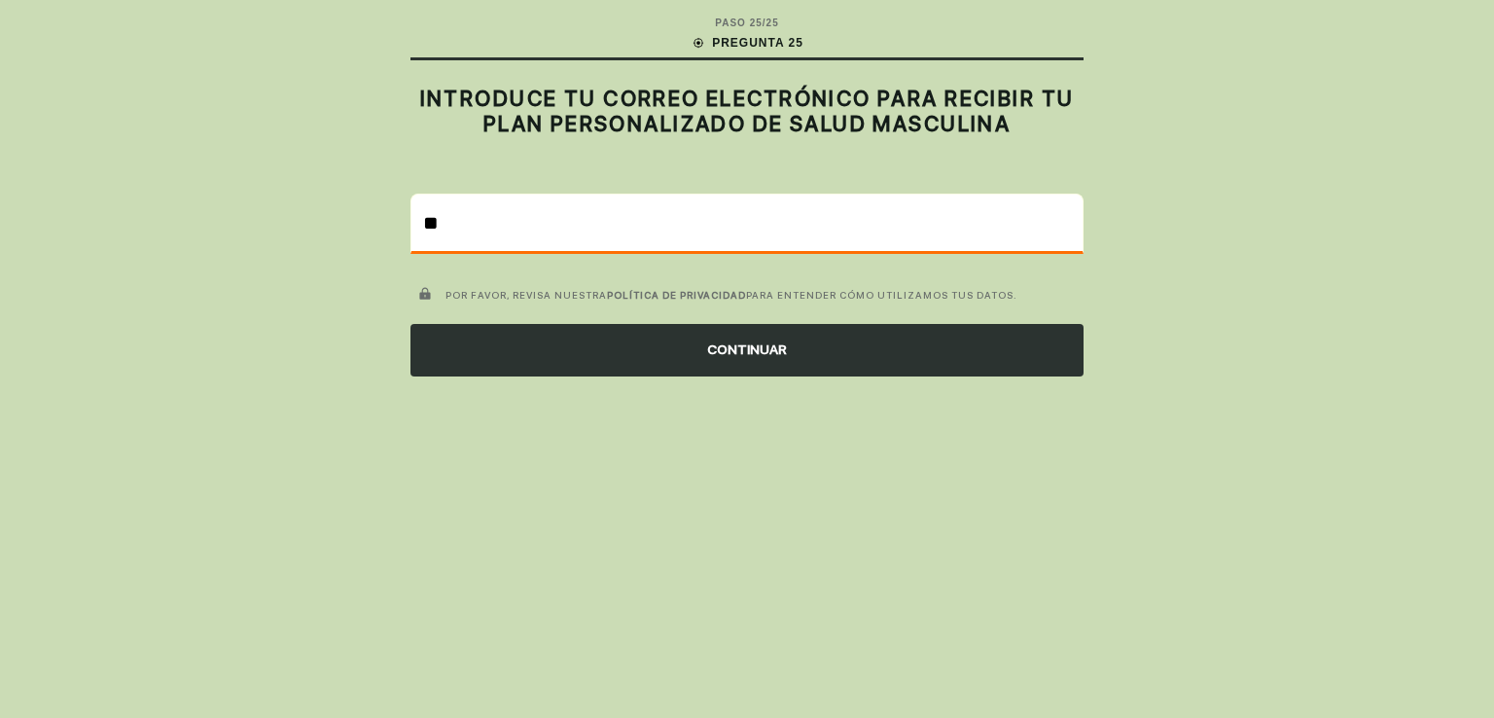
type input "*"
type input "**********"
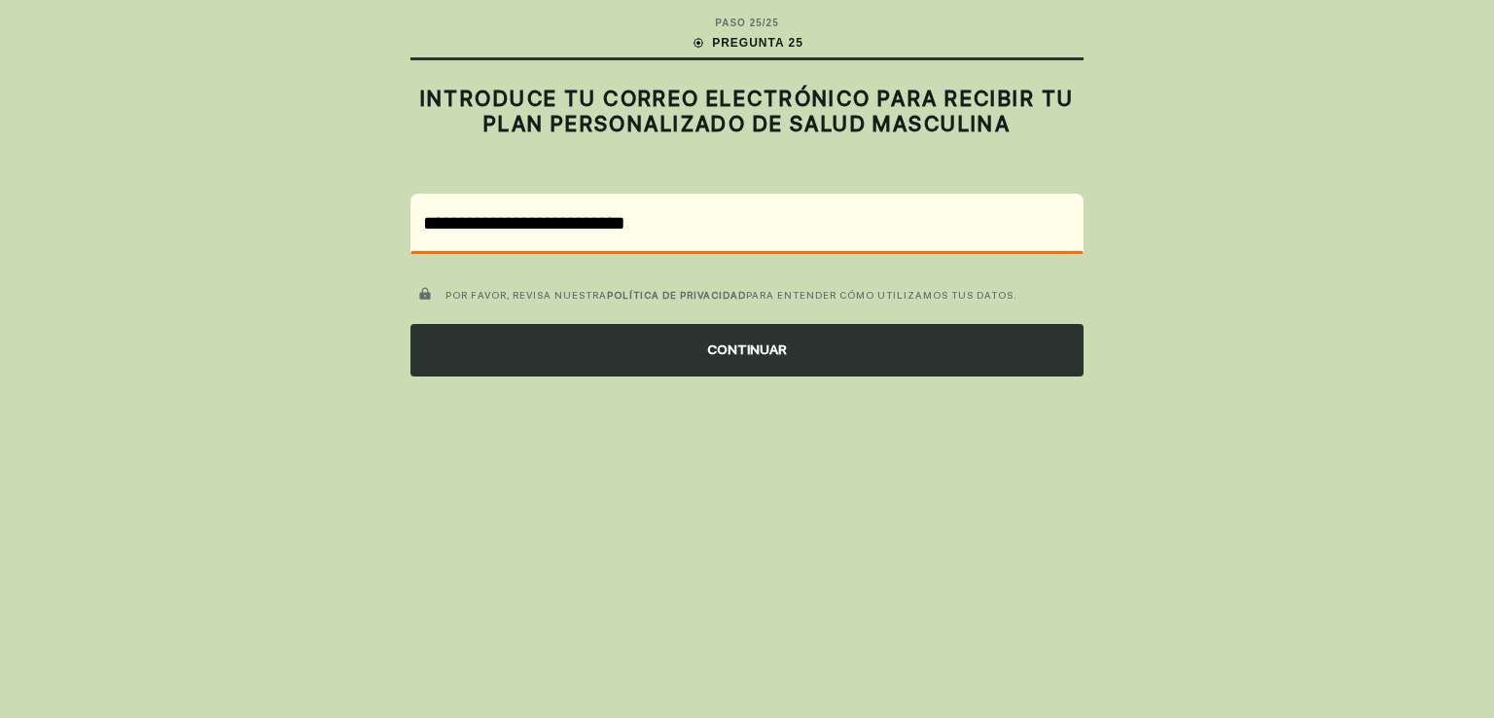
click at [763, 359] on font "CONTINUAR" at bounding box center [747, 349] width 80 height 20
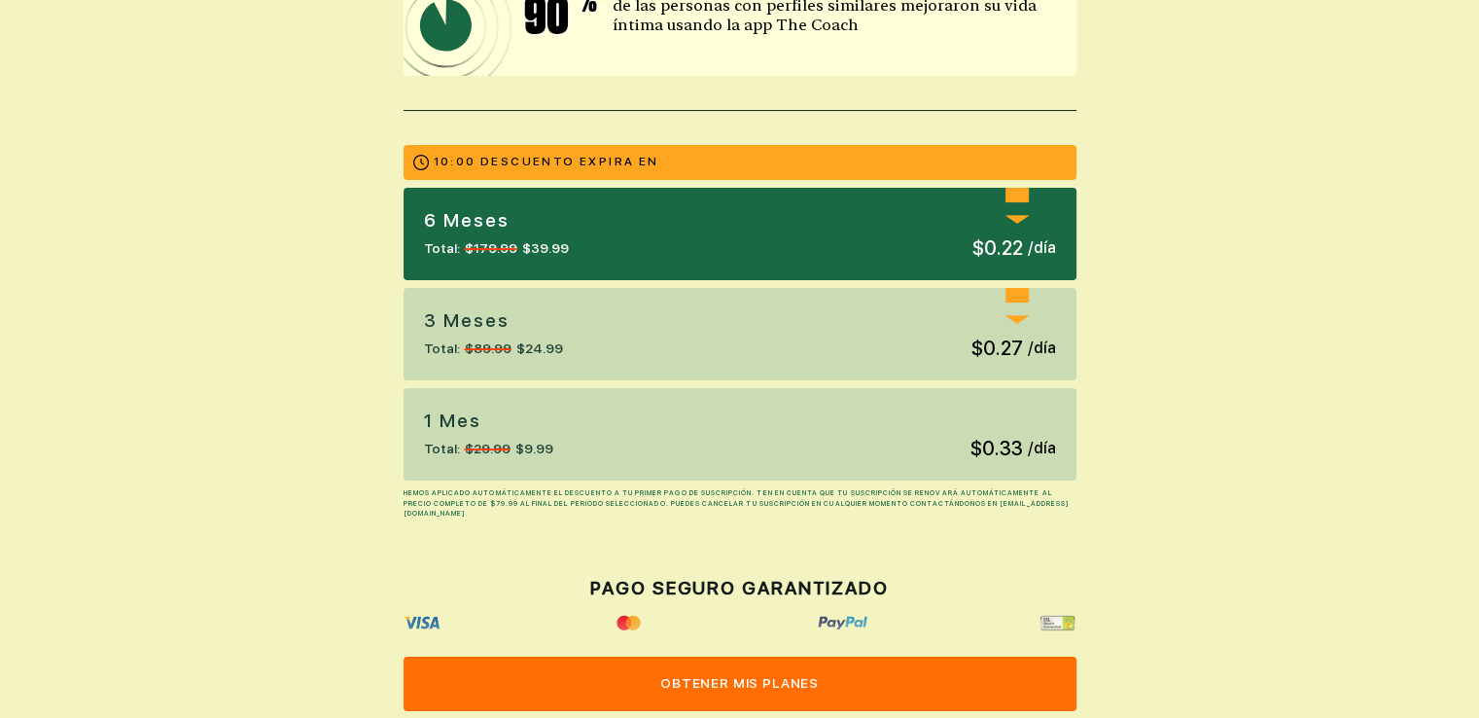
scroll to position [421, 0]
